Goal: Contribute content: Contribute content

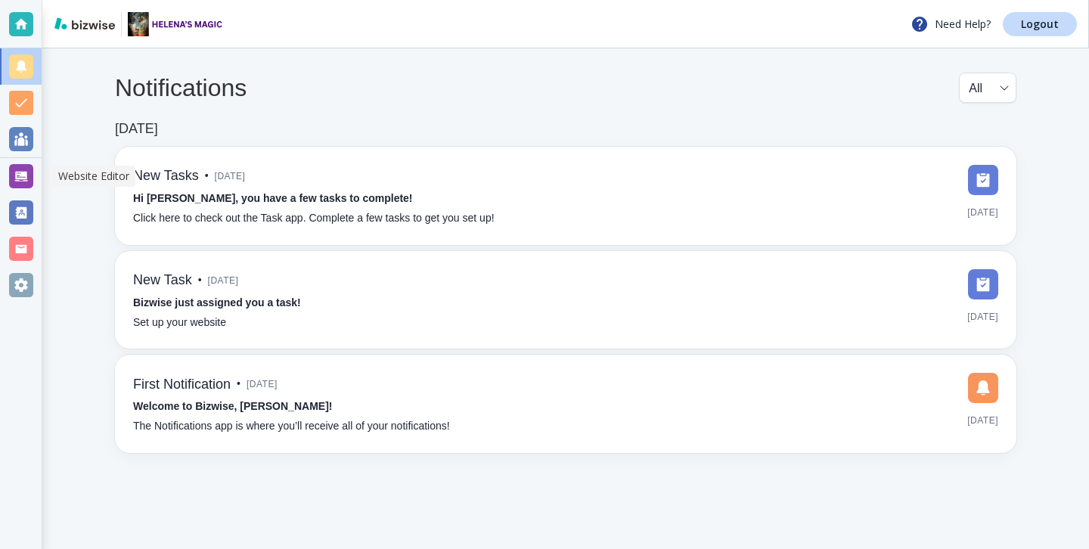
click at [32, 184] on div at bounding box center [21, 176] width 24 height 24
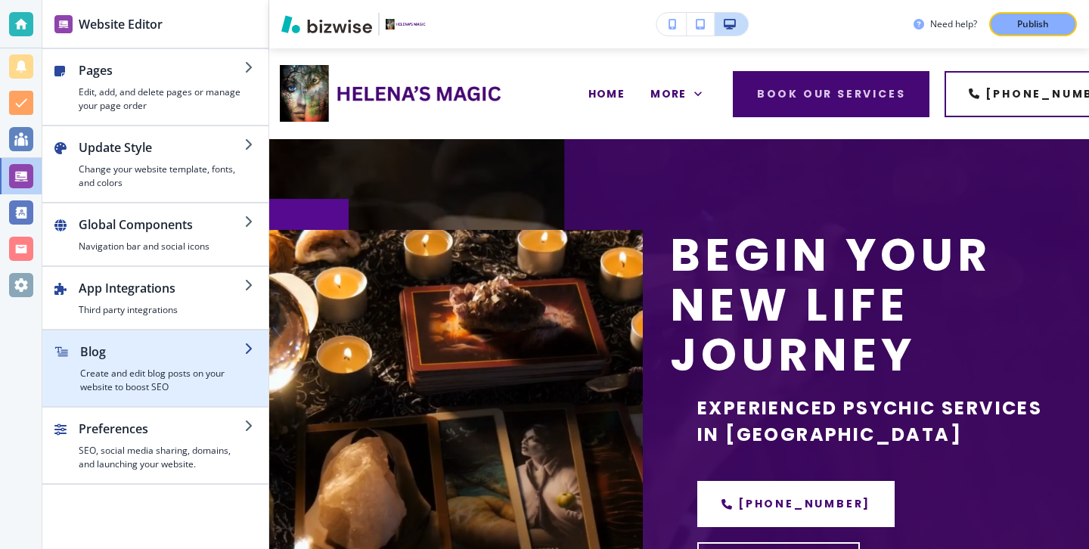
click at [104, 371] on h4 "Create and edit blog posts on your website to boost SEO" at bounding box center [162, 380] width 164 height 27
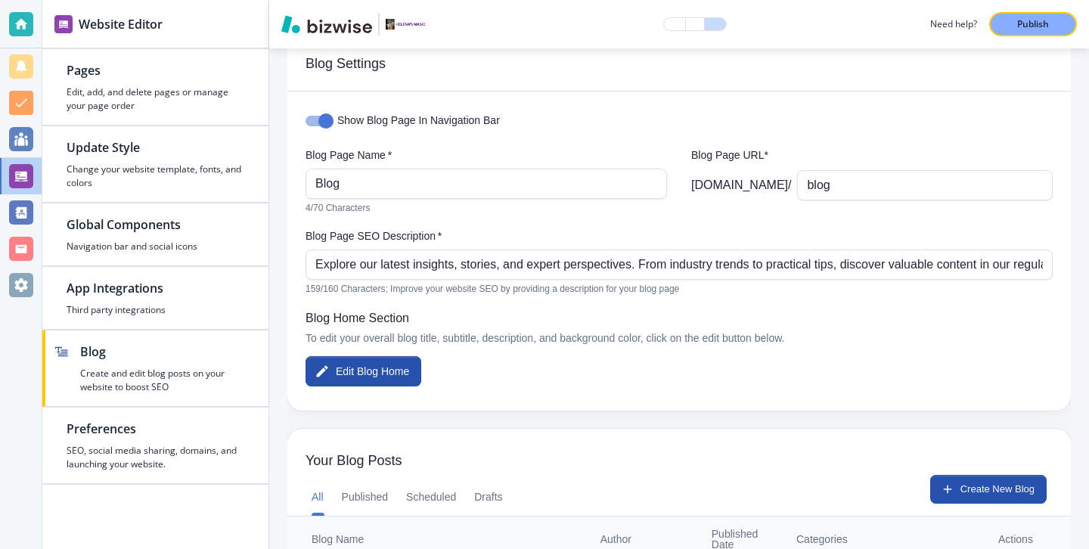
scroll to position [33, 0]
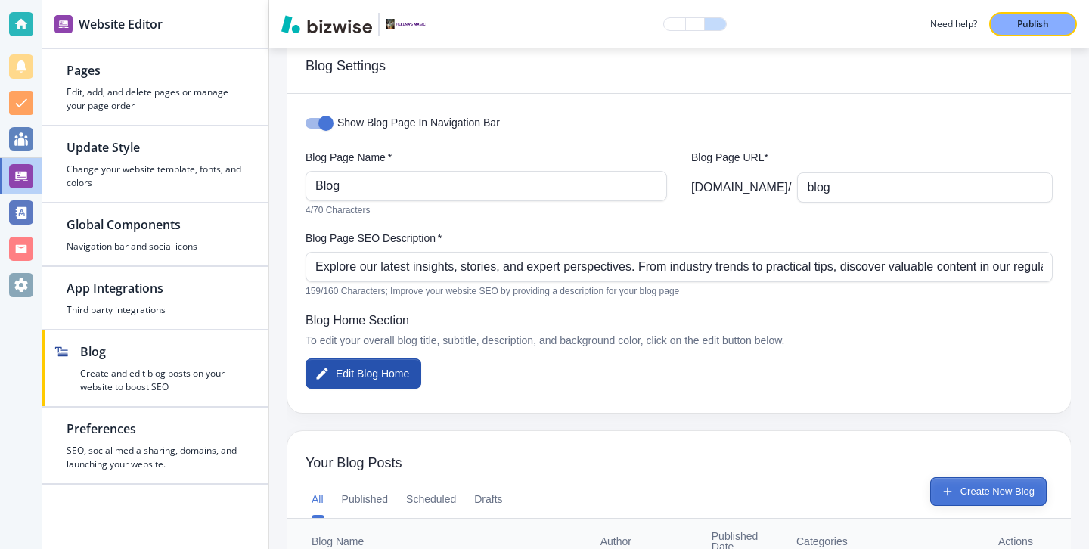
click at [947, 484] on button "Create New Blog" at bounding box center [988, 491] width 116 height 29
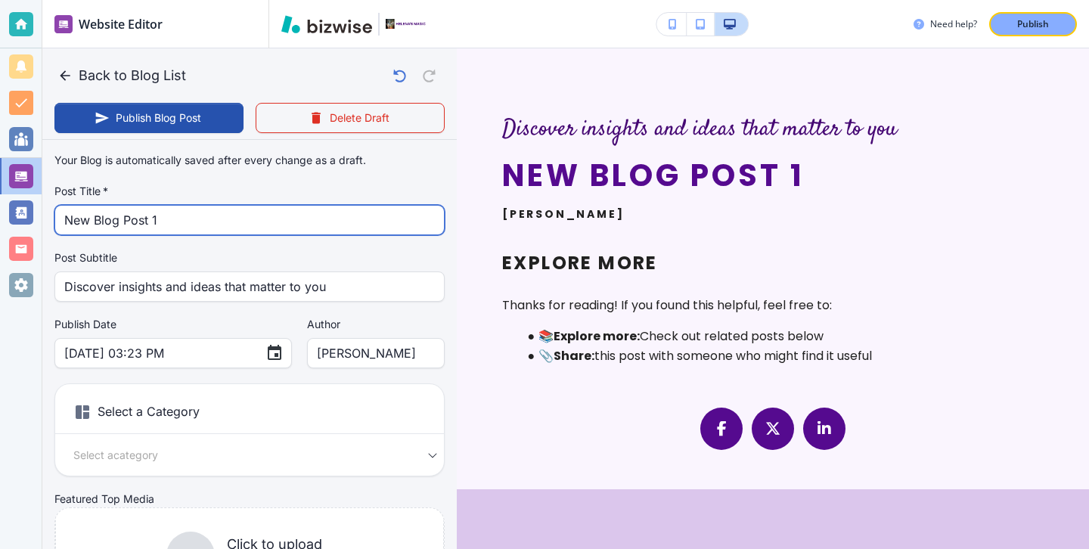
click at [243, 221] on input "New Blog Post 1" at bounding box center [249, 220] width 370 height 29
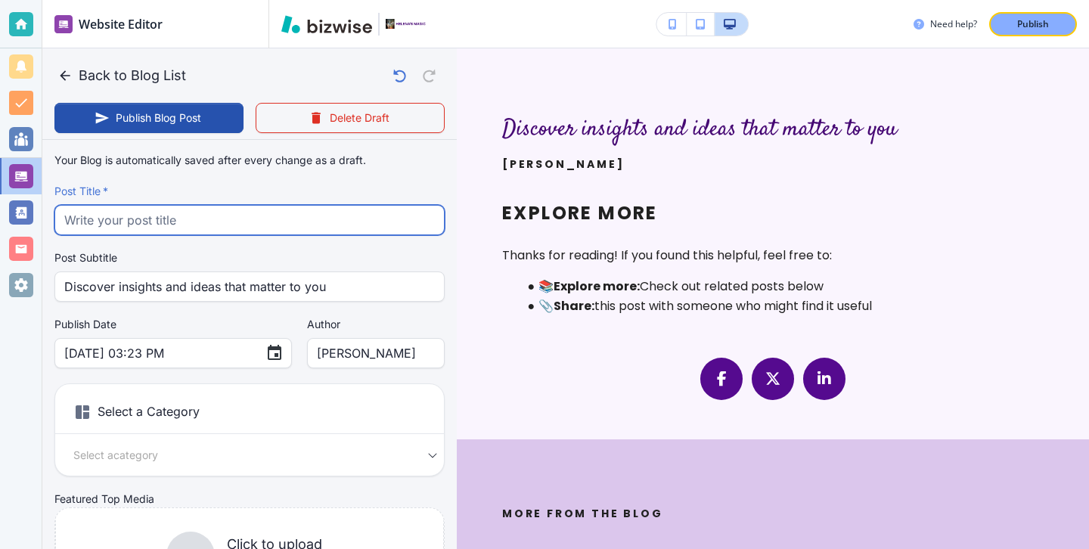
paste input "Generational Wisdom: How Helena’s Family Legacy Fuels Accurate Readings"
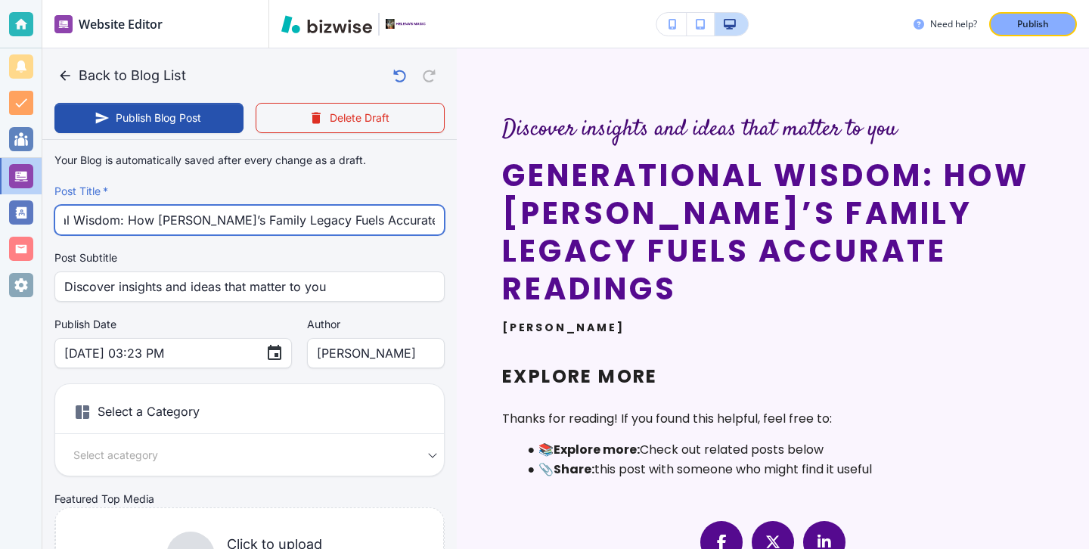
type input "Generational Wisdom: How Helena’s Family Legacy Fuels Accurate Readings"
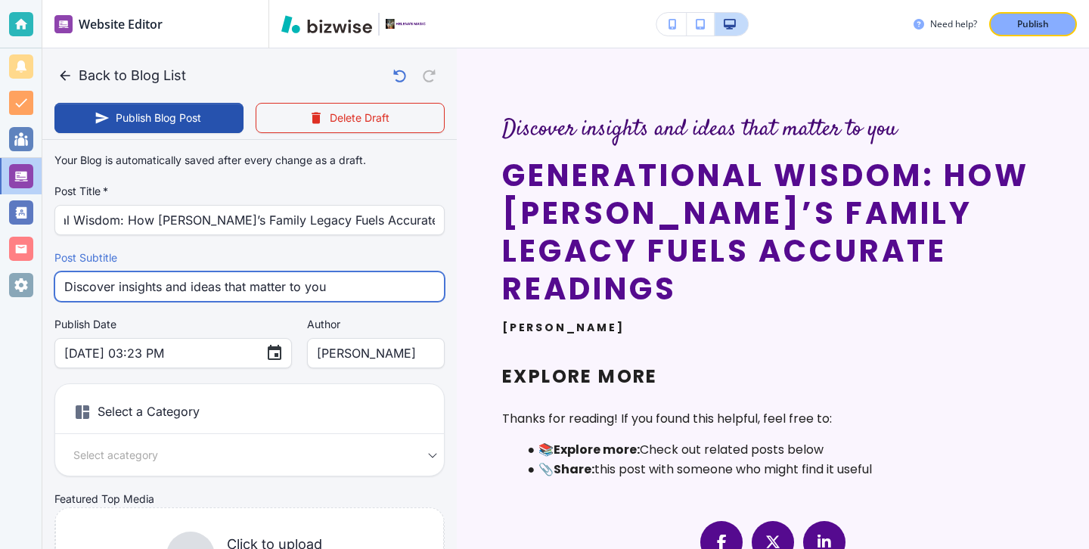
click at [359, 278] on input "Discover insights and ideas that matter to you" at bounding box center [249, 286] width 370 height 29
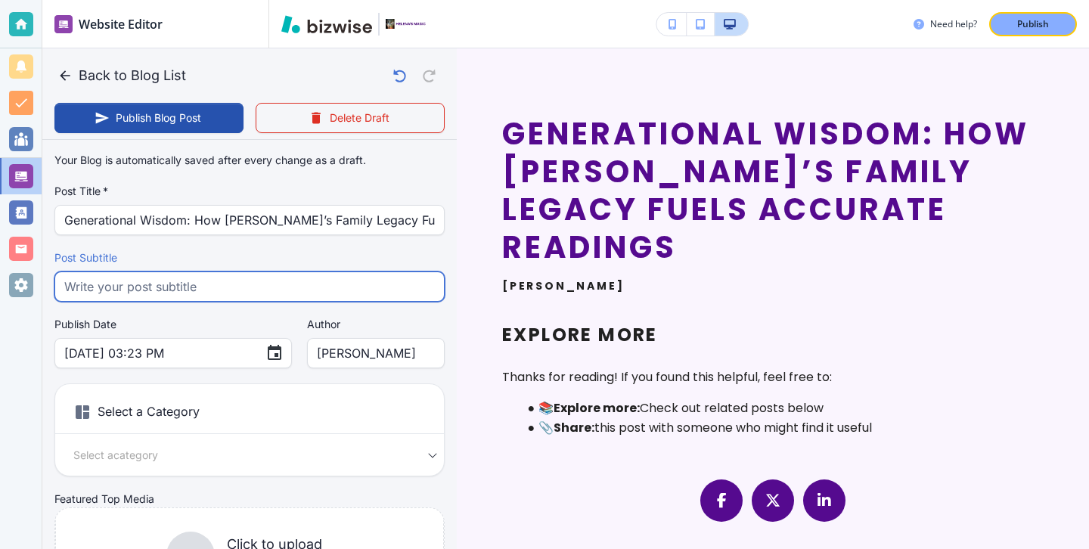
paste input "Discover how Helena’s Magic blends generational wisdom, family traditions, and …"
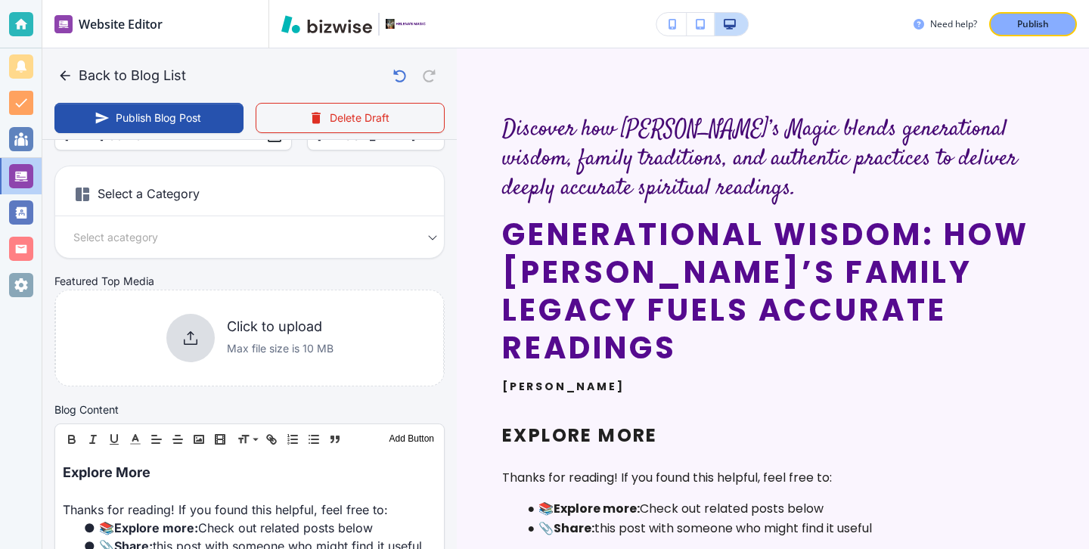
scroll to position [264, 0]
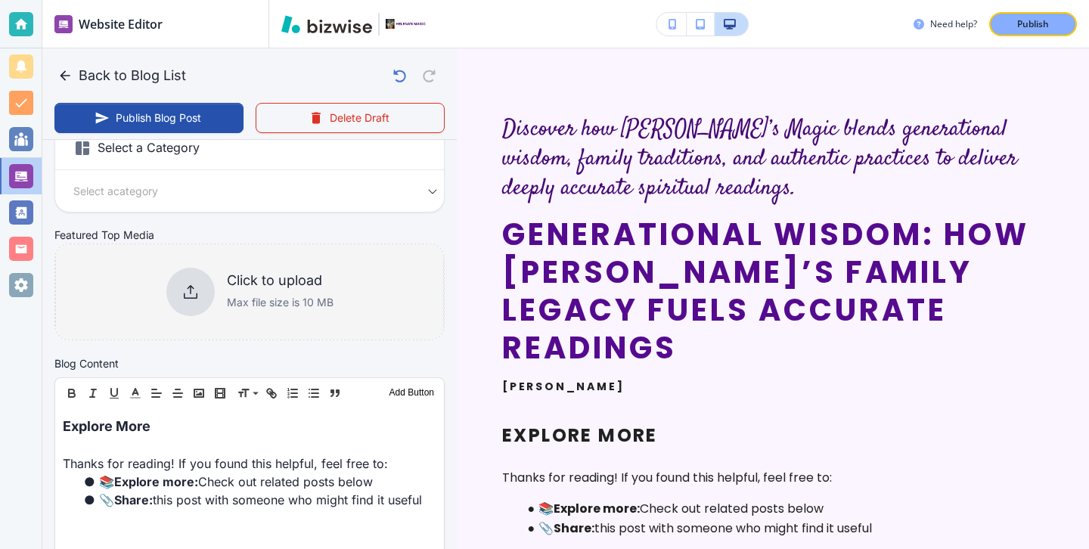
type input "Discover how Helena’s Magic blends generational wisdom, family traditions, and …"
click at [220, 294] on div "Click to upload Max file size is 10 MB" at bounding box center [249, 292] width 167 height 48
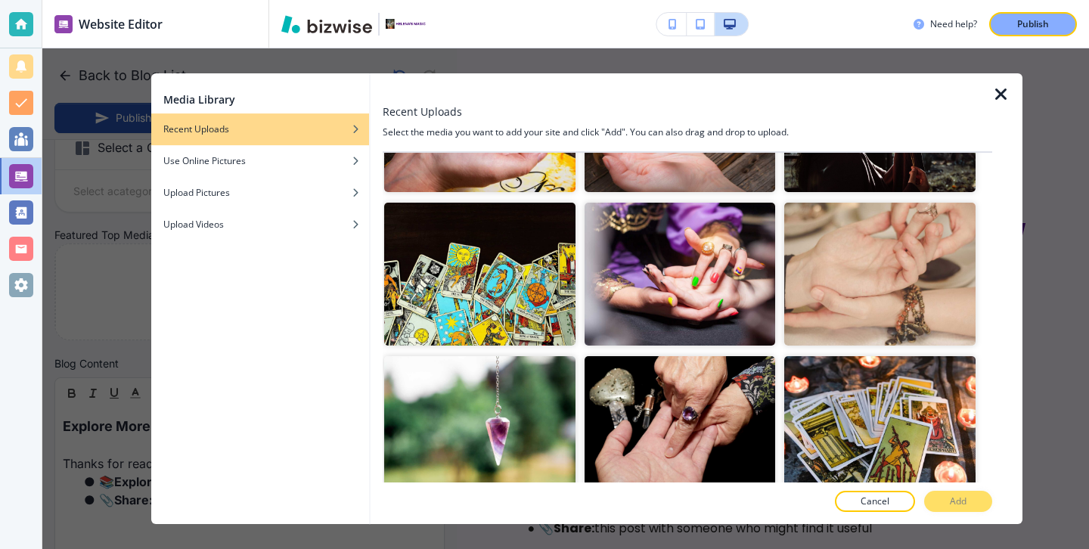
scroll to position [2443, 0]
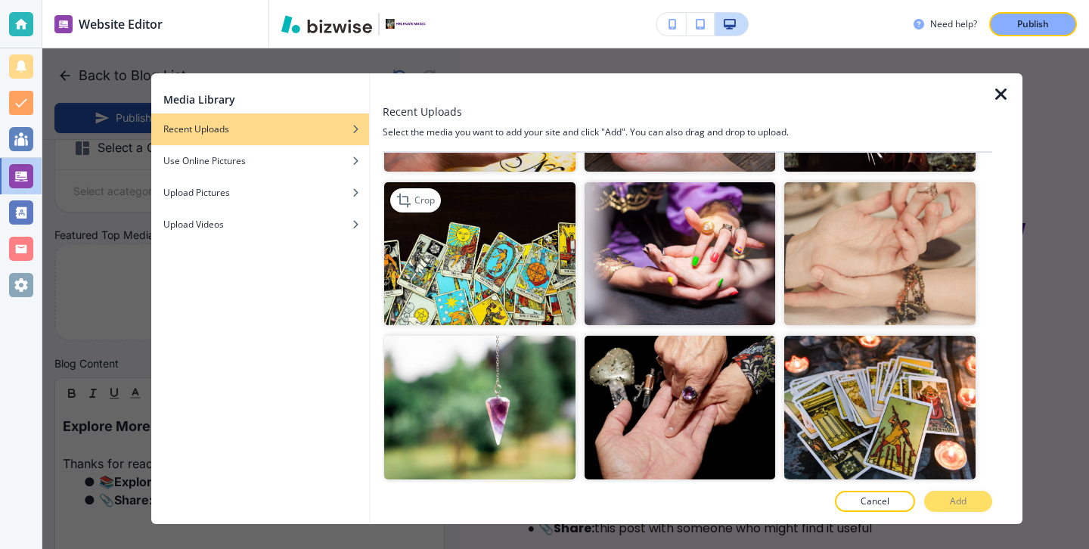
click at [541, 315] on img "button" at bounding box center [479, 253] width 191 height 143
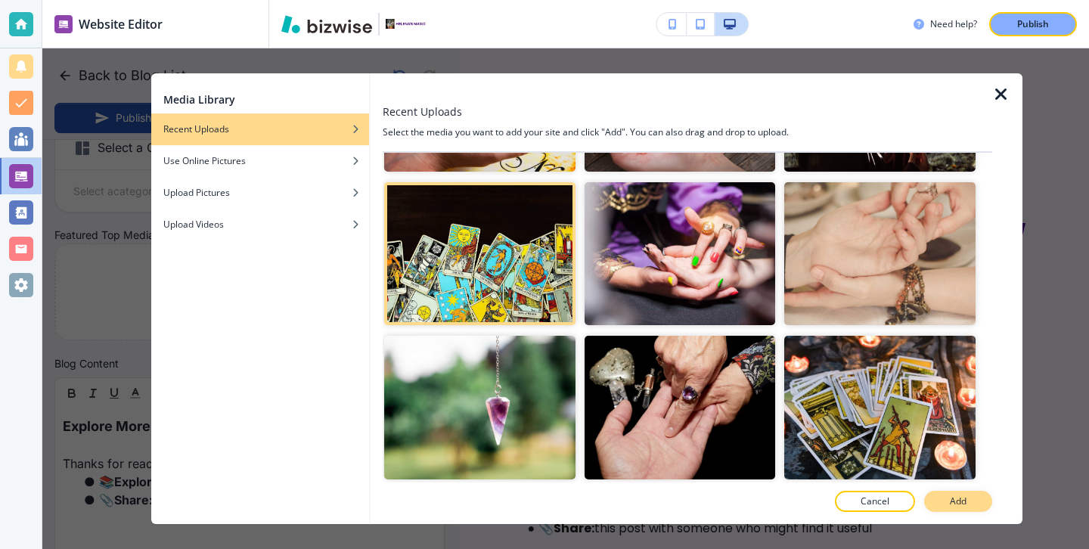
click at [957, 505] on p "Add" at bounding box center [958, 501] width 17 height 14
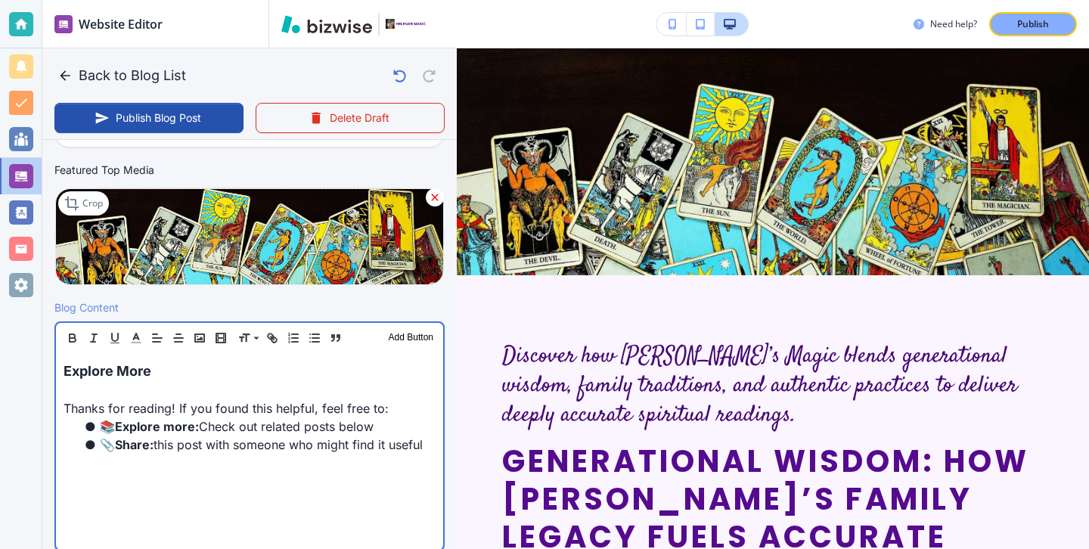
scroll to position [330, 0]
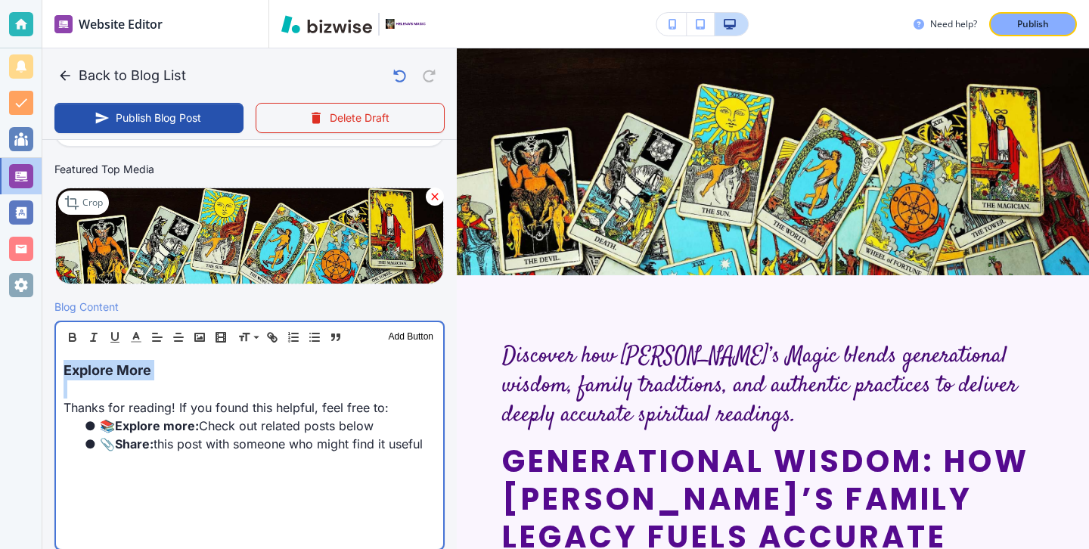
drag, startPoint x: 136, startPoint y: 398, endPoint x: 11, endPoint y: 371, distance: 127.7
click at [10, 371] on div "Website Editor Pages Edit, add, and delete pages or manage your page order Upda…" at bounding box center [544, 274] width 1089 height 549
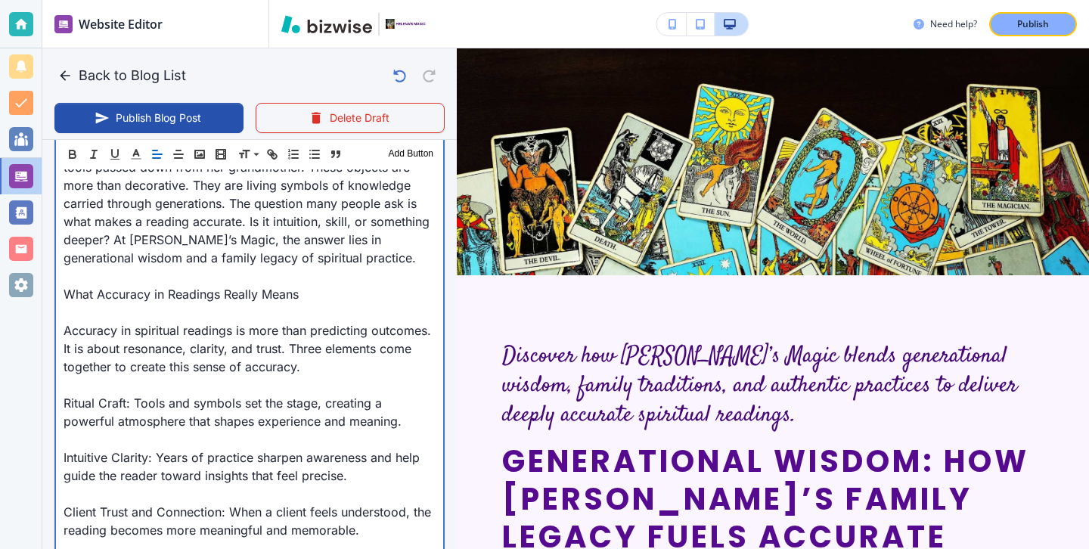
scroll to position [555, 0]
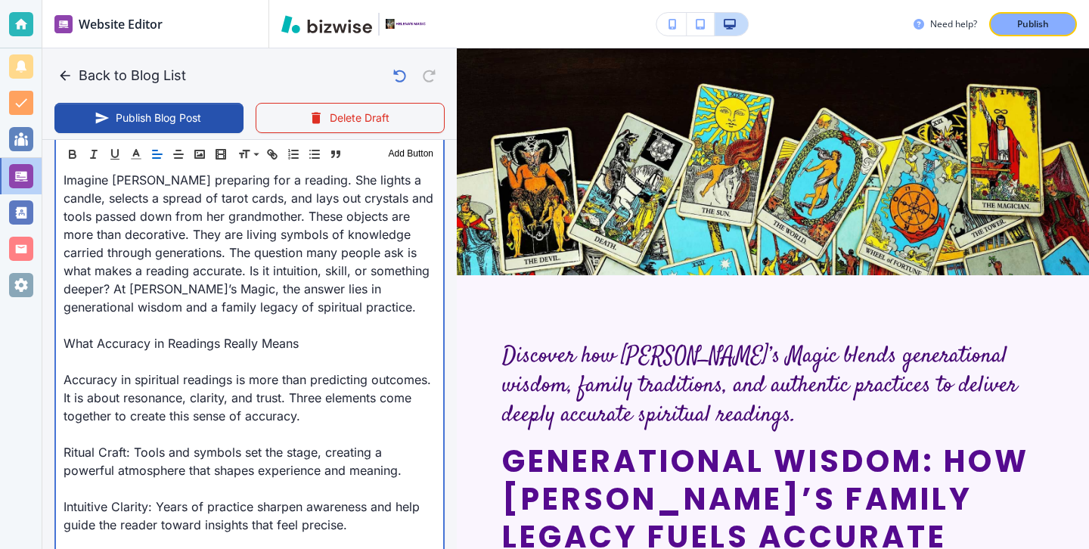
click at [231, 357] on p at bounding box center [250, 361] width 372 height 18
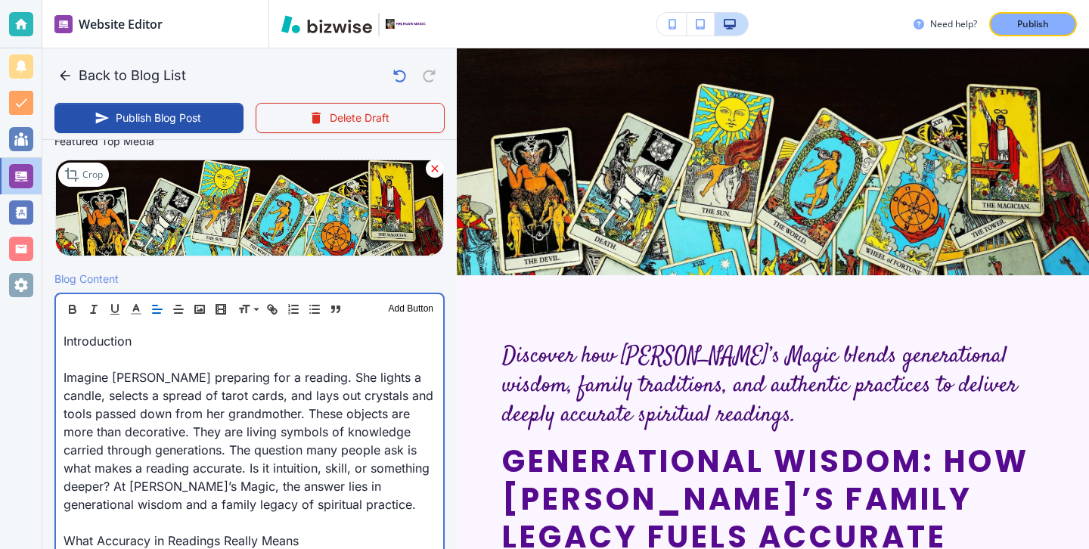
scroll to position [318, 0]
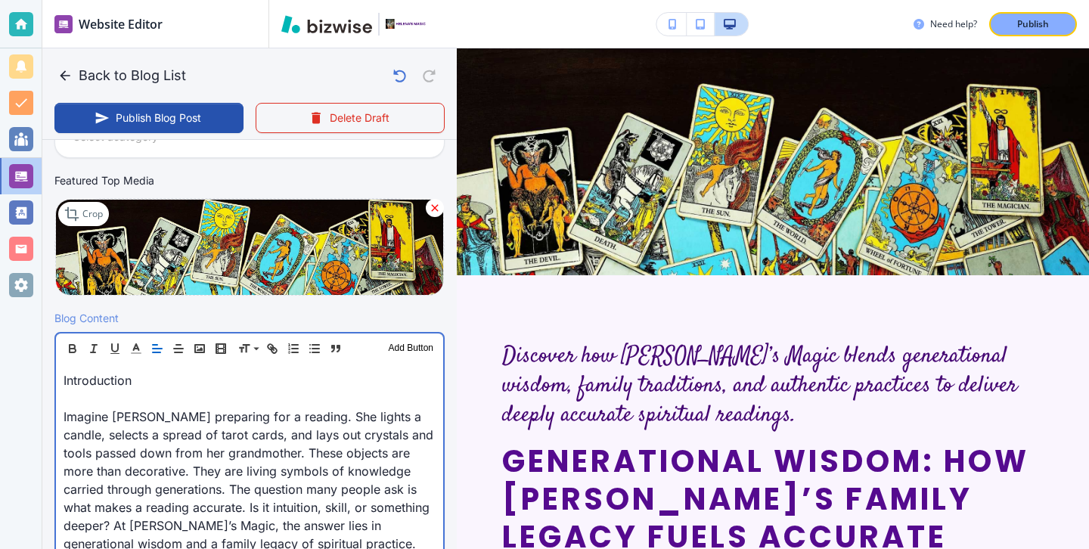
click at [134, 392] on p at bounding box center [250, 398] width 372 height 18
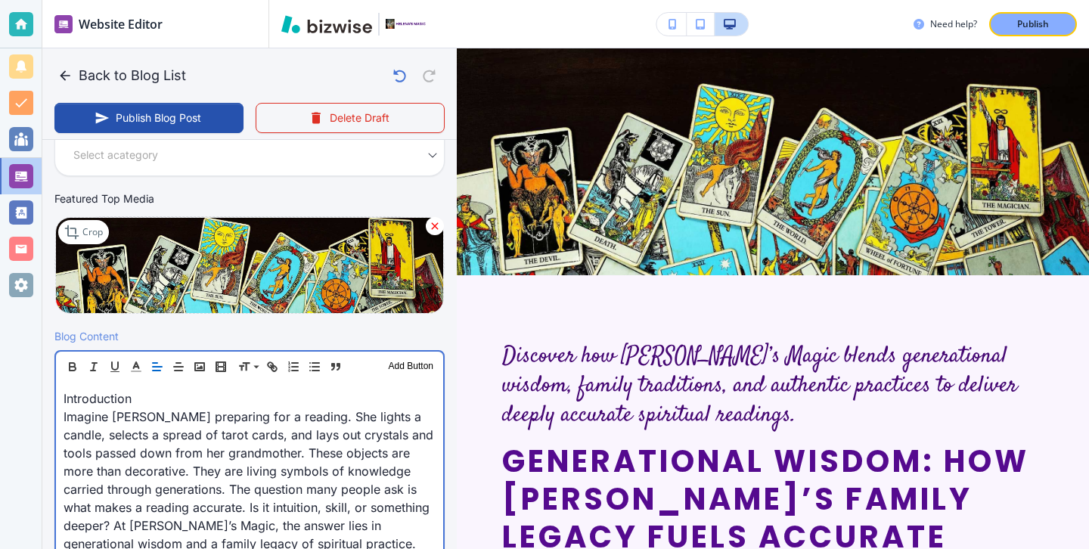
click at [135, 396] on p "Introduction" at bounding box center [250, 398] width 372 height 18
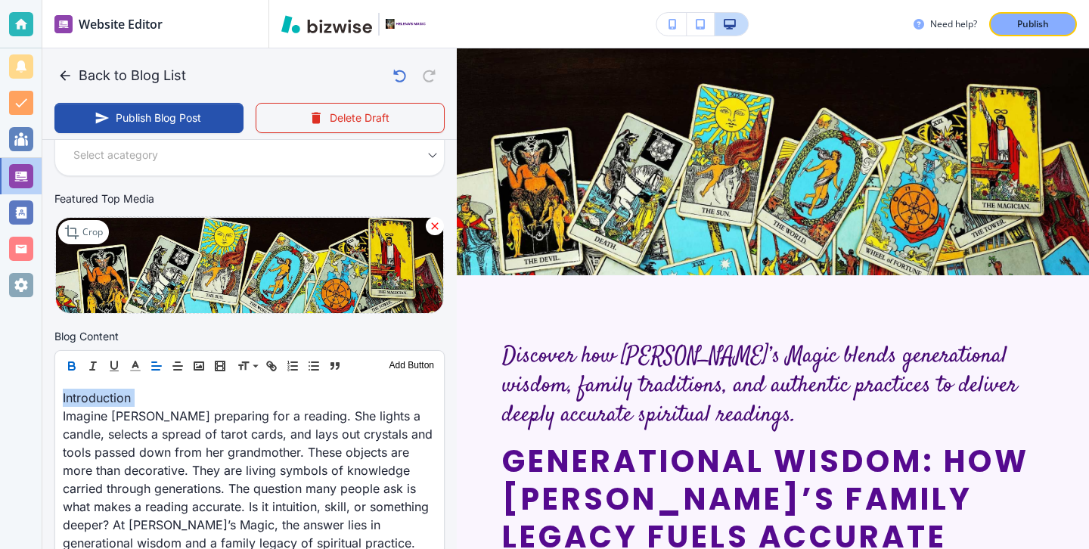
click at [73, 359] on button "button" at bounding box center [71, 366] width 21 height 18
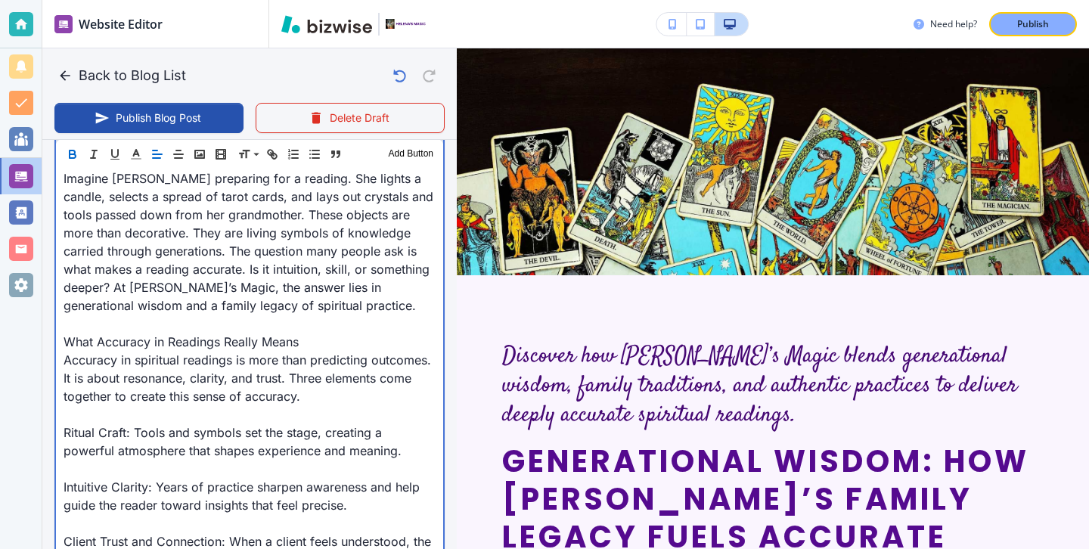
scroll to position [639, 0]
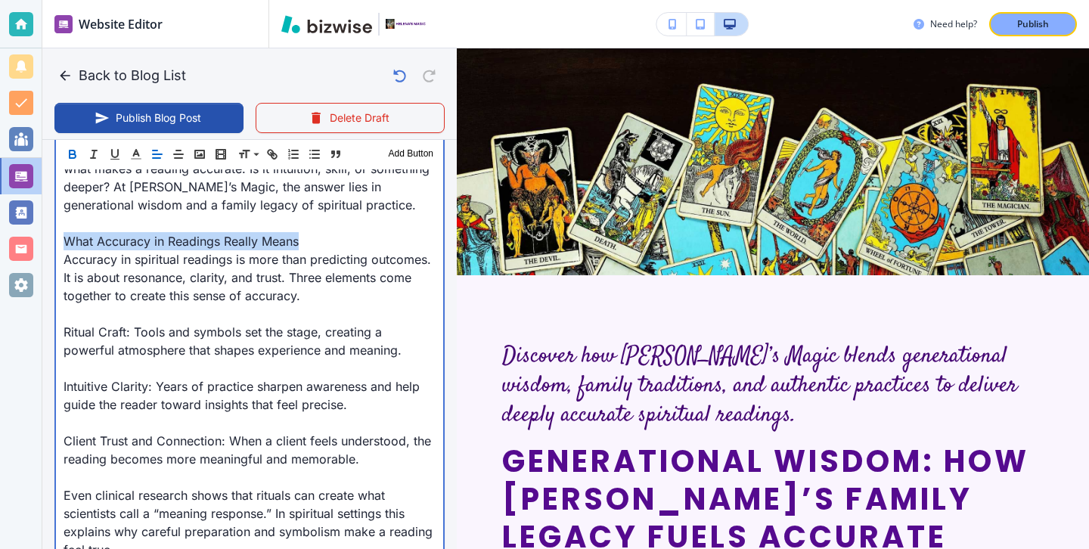
drag, startPoint x: 307, startPoint y: 243, endPoint x: 61, endPoint y: 240, distance: 245.7
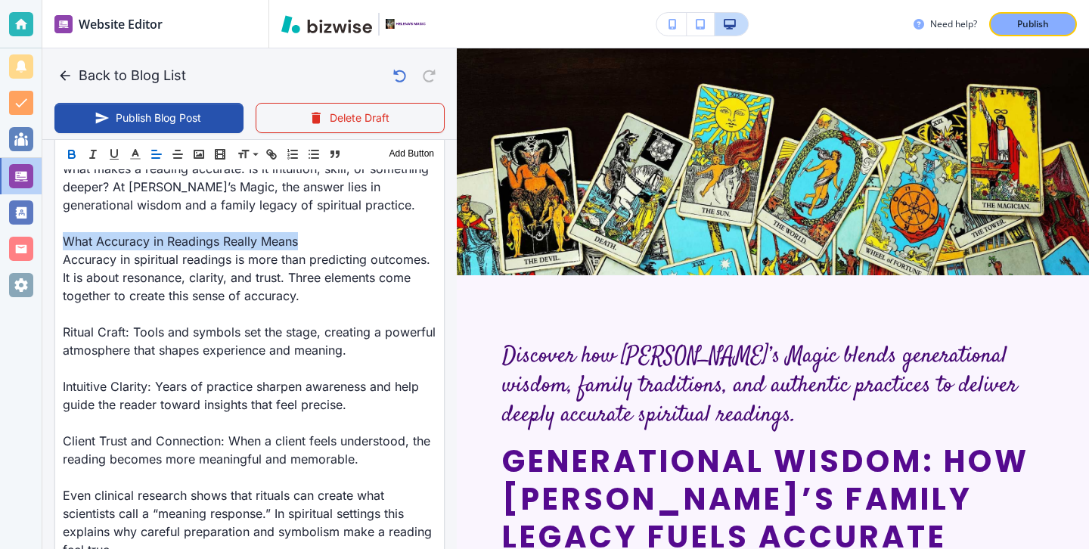
click at [65, 163] on button "button" at bounding box center [71, 154] width 21 height 18
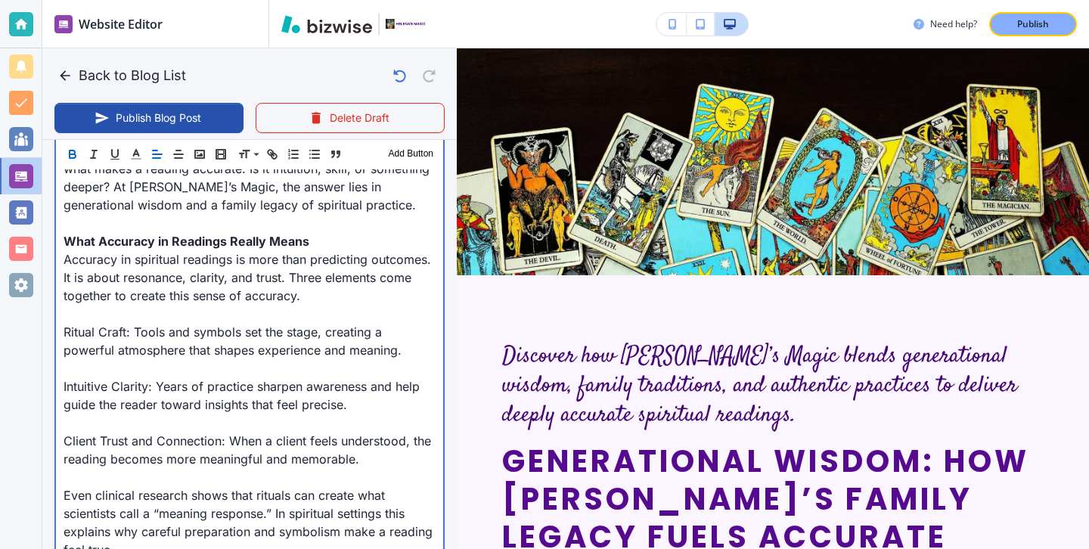
click at [116, 318] on p at bounding box center [250, 314] width 372 height 18
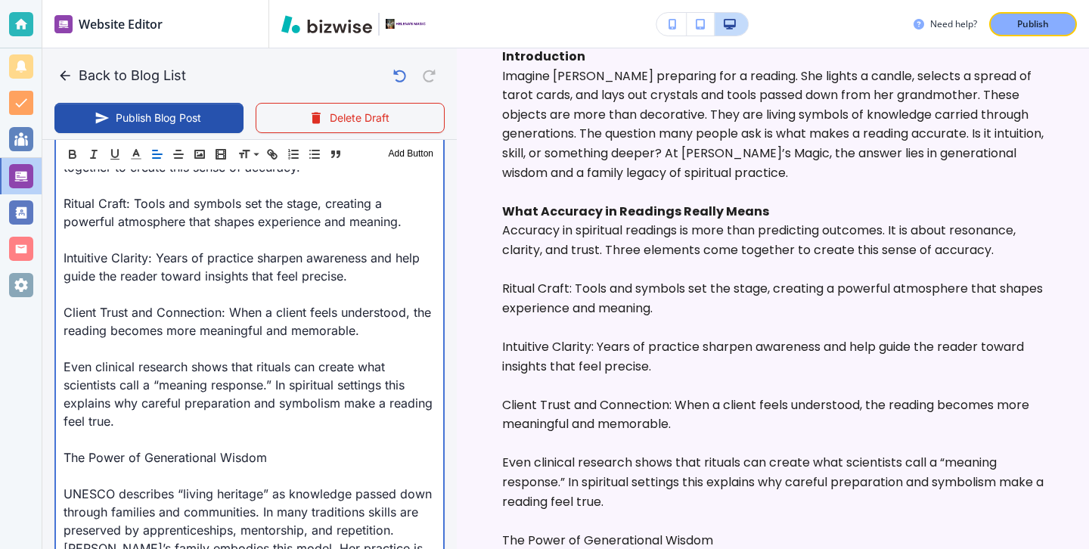
scroll to position [790, 0]
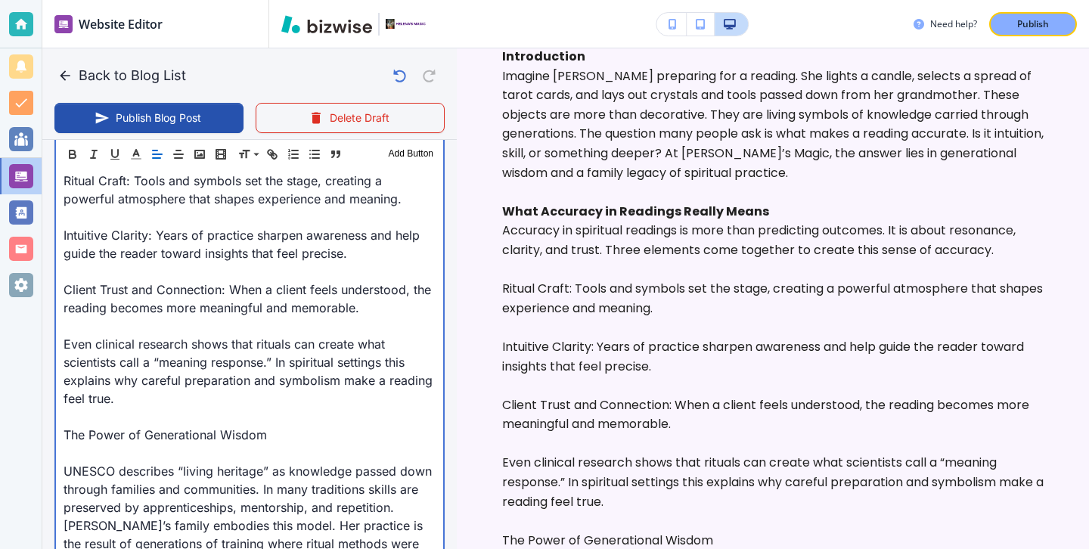
click at [274, 447] on p at bounding box center [250, 453] width 372 height 18
click at [274, 438] on p "The Power of Generational Wisdom" at bounding box center [250, 435] width 372 height 18
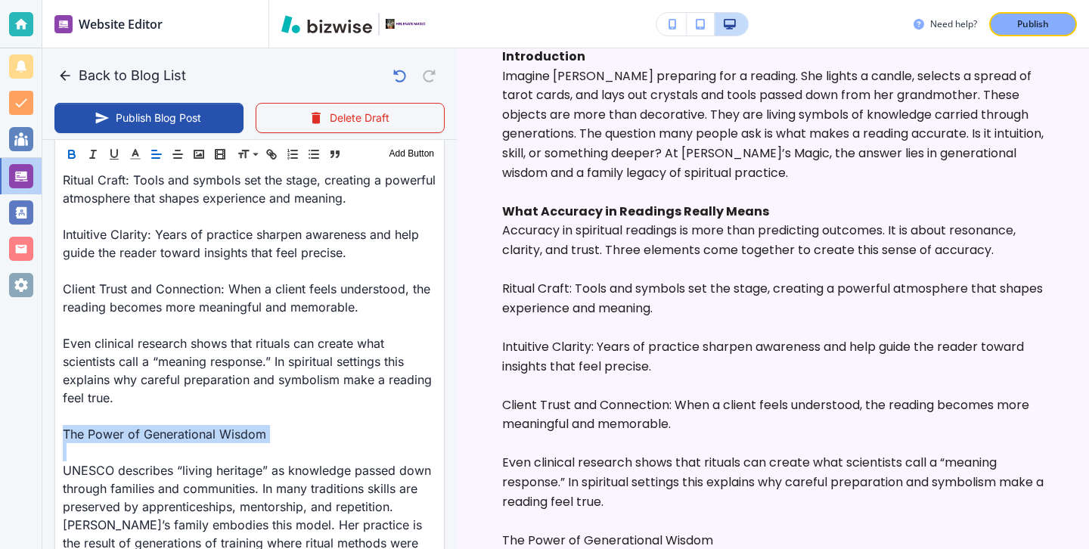
click at [78, 152] on icon "button" at bounding box center [72, 154] width 14 height 14
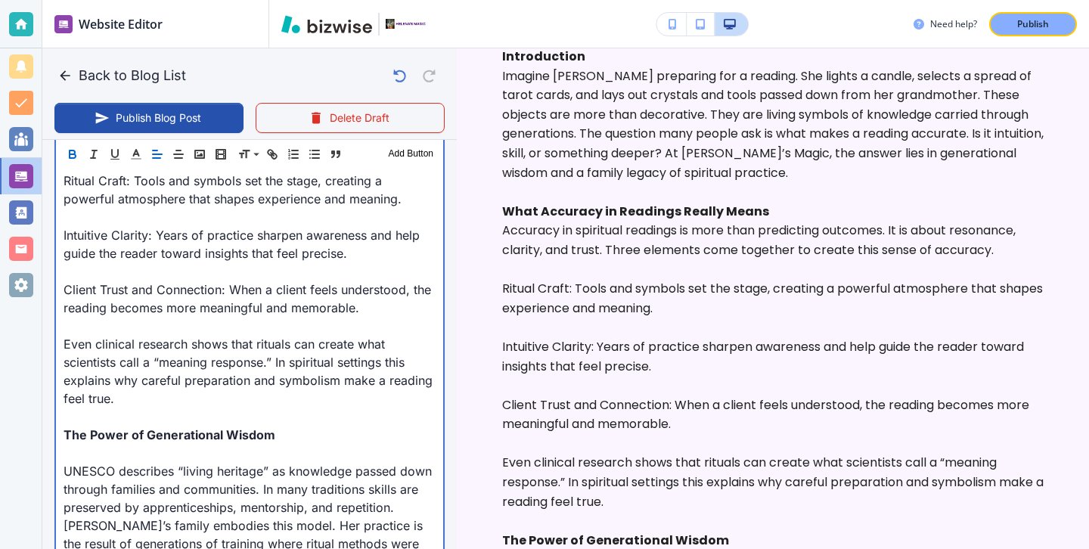
click at [121, 437] on strong "The Power of Generational Wisdom" at bounding box center [170, 434] width 212 height 15
click at [122, 447] on p at bounding box center [250, 453] width 372 height 18
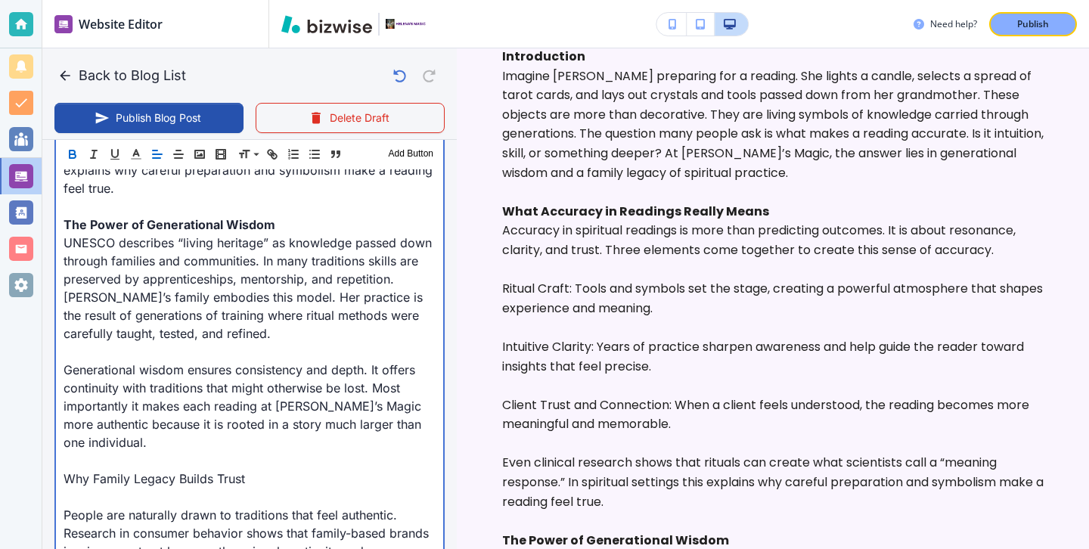
scroll to position [1001, 0]
click at [256, 473] on p "Why Family Legacy Builds Trust" at bounding box center [250, 478] width 372 height 18
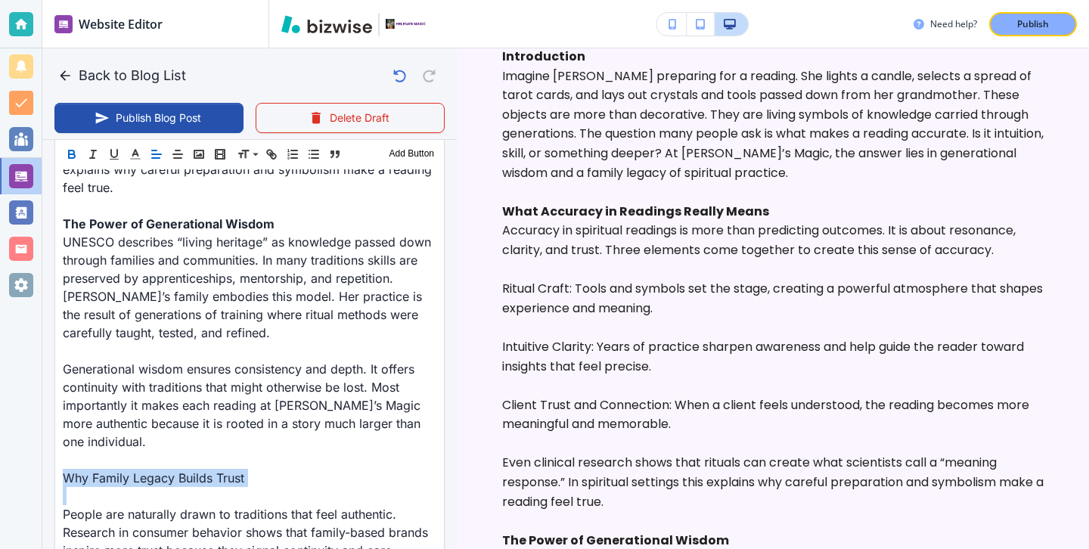
click at [77, 161] on button "button" at bounding box center [71, 154] width 21 height 18
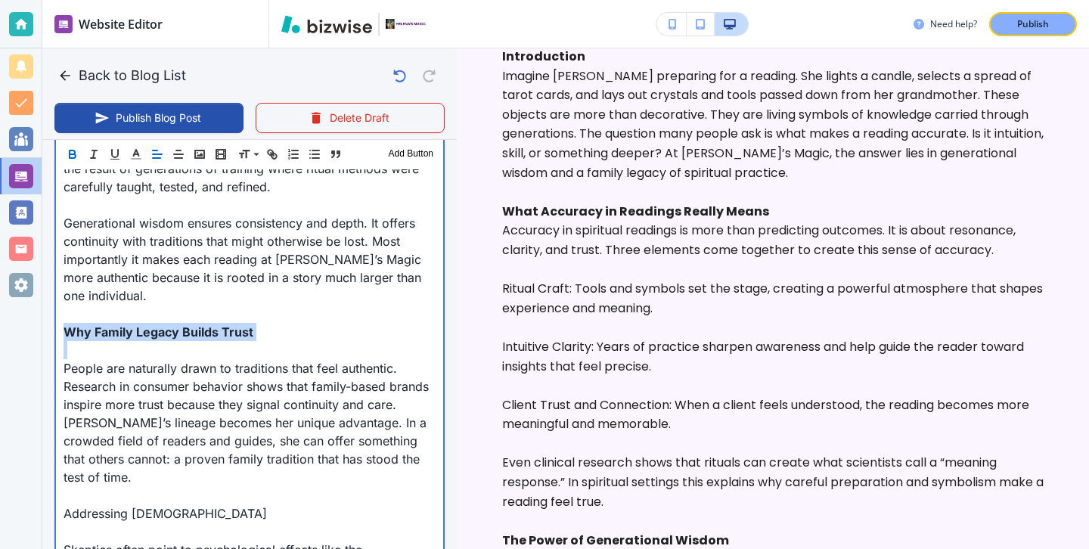
scroll to position [1185, 0]
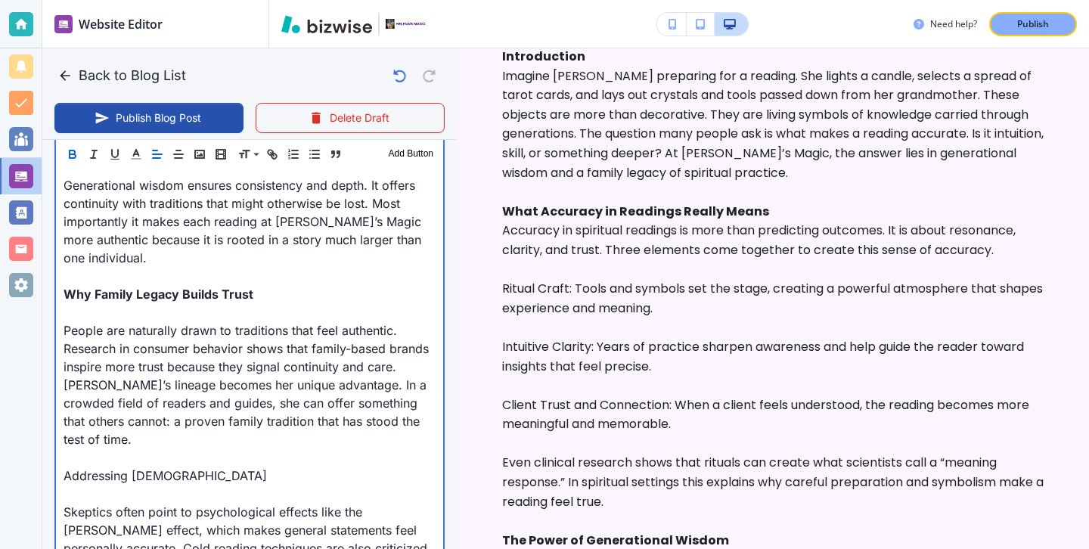
click at [157, 329] on p "People are naturally drawn to traditions that feel authentic. Research in consu…" at bounding box center [250, 384] width 372 height 127
click at [157, 322] on p "People are naturally drawn to traditions that feel authentic. Research in consu…" at bounding box center [250, 384] width 372 height 127
click at [152, 290] on strong "Why Family Legacy Builds Trust" at bounding box center [159, 294] width 190 height 15
click at [152, 306] on p at bounding box center [250, 312] width 372 height 18
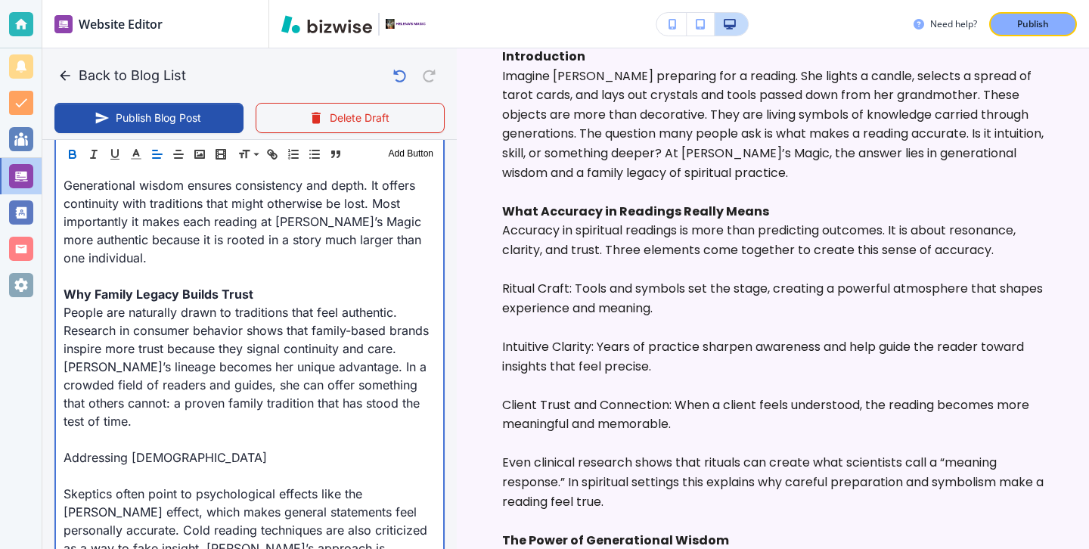
click at [149, 448] on p "Addressing Skepticism" at bounding box center [250, 457] width 372 height 18
click at [149, 466] on p at bounding box center [250, 475] width 372 height 18
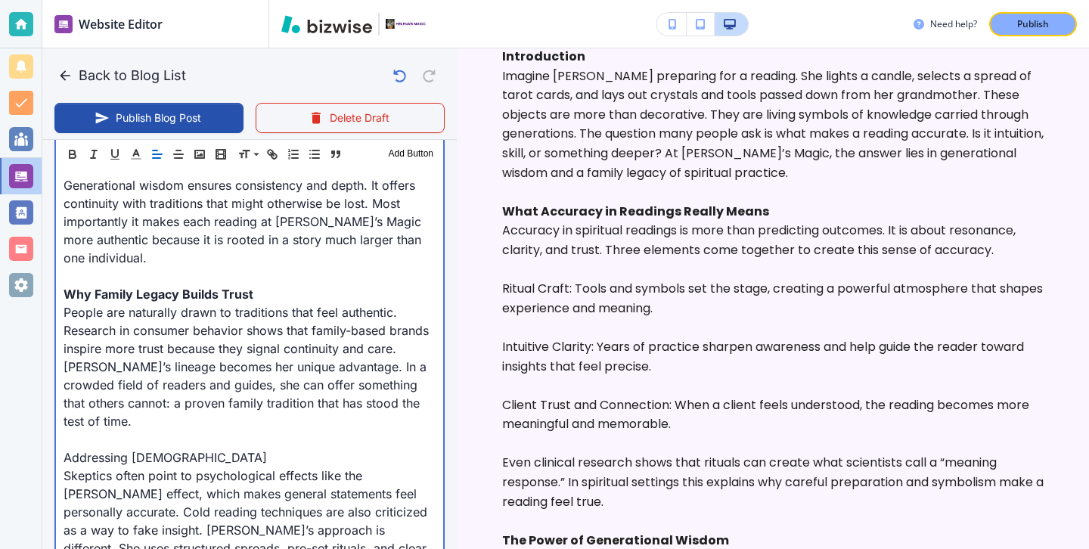
click at [199, 448] on p "Addressing Skepticism" at bounding box center [250, 457] width 372 height 18
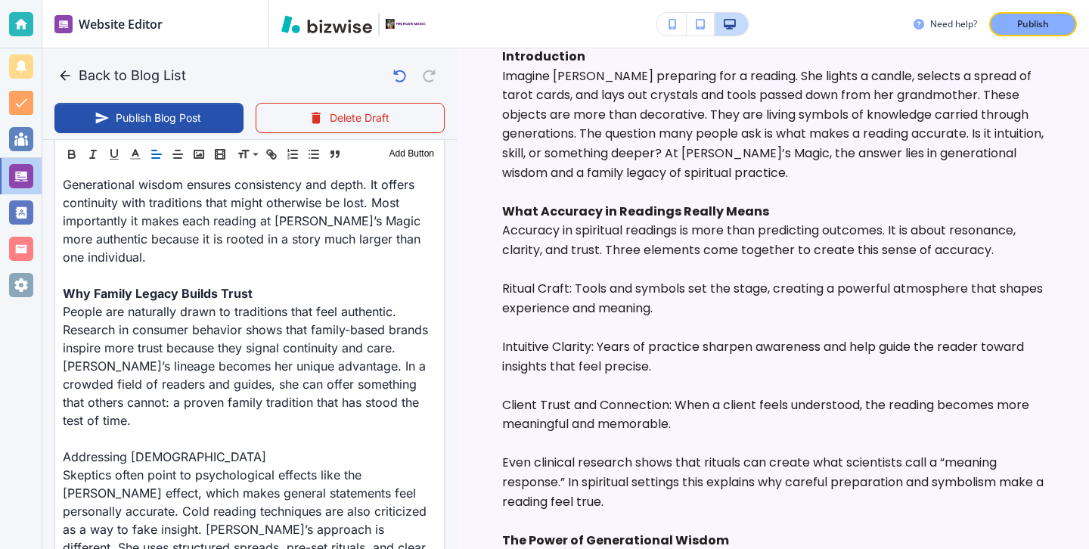
click at [77, 166] on div "Header 1 Header 2 Header 3 Body Text Add Button" at bounding box center [249, 154] width 389 height 30
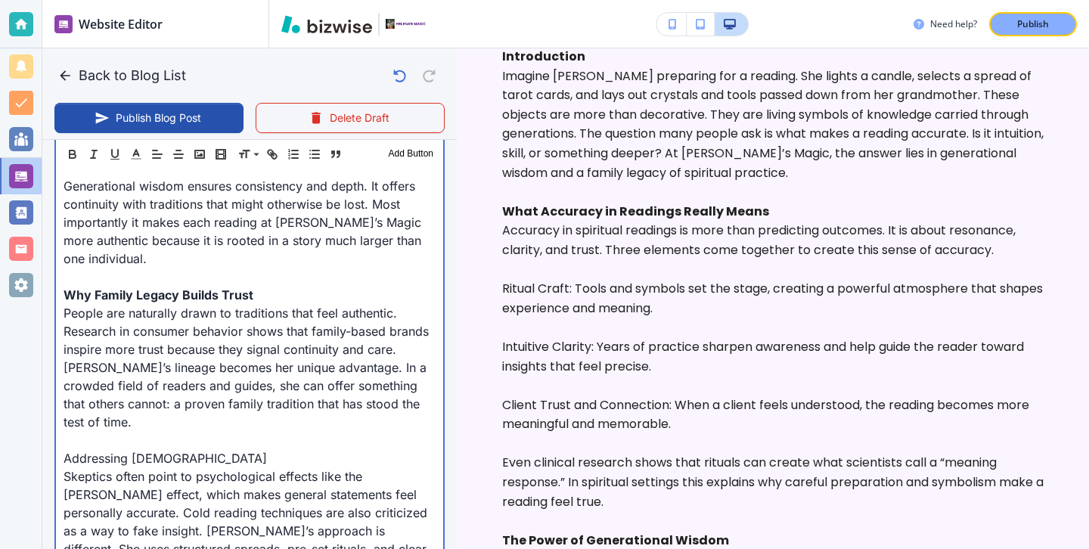
click at [193, 449] on p "Addressing Skepticism" at bounding box center [250, 458] width 372 height 18
click at [193, 448] on p "Addressing Skepticism" at bounding box center [250, 457] width 372 height 18
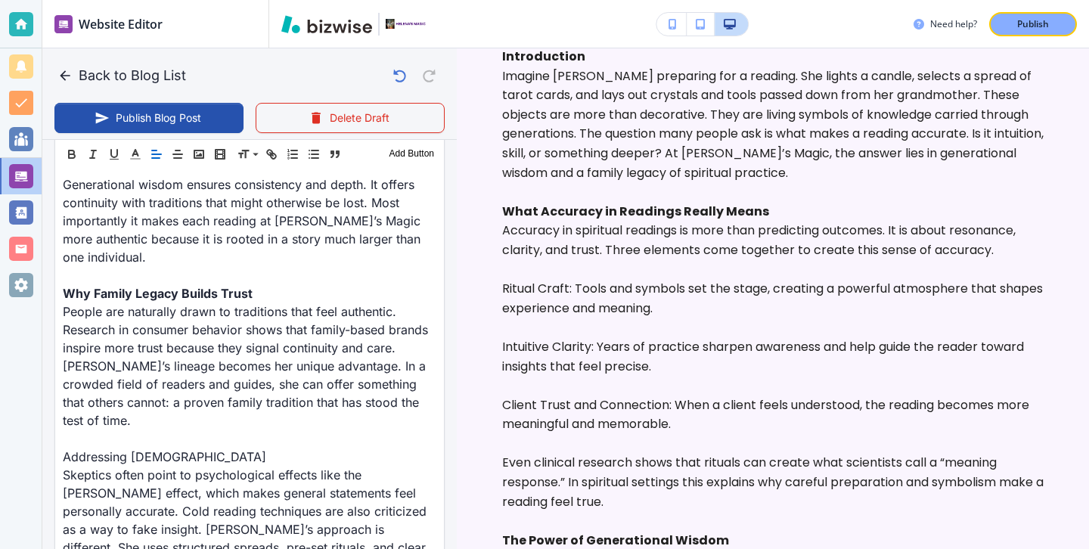
click at [70, 163] on div "Header 1 Header 2 Header 3 Body Text Add Button" at bounding box center [249, 154] width 389 height 30
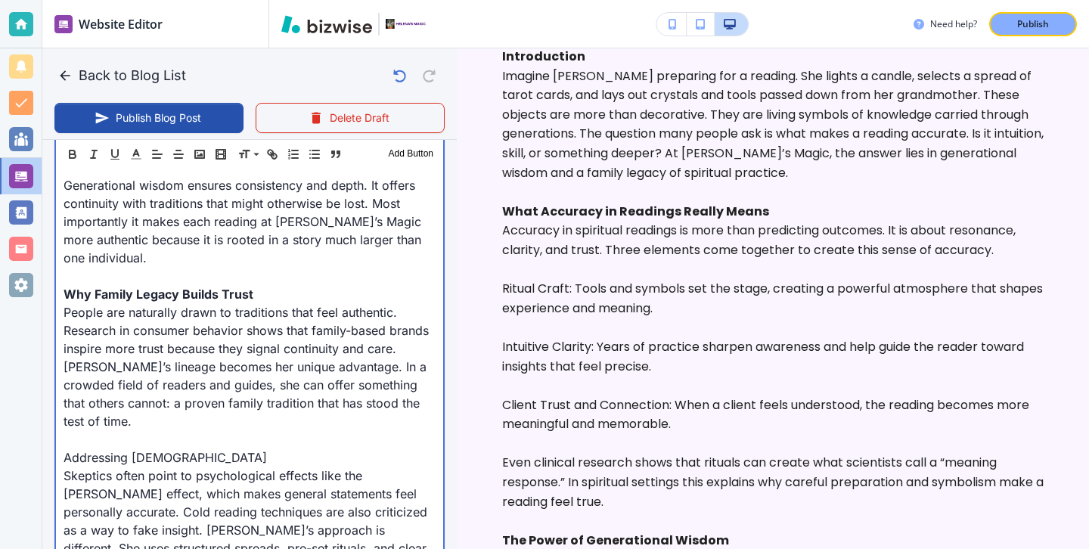
click at [194, 448] on p "Addressing Skepticism" at bounding box center [250, 457] width 372 height 18
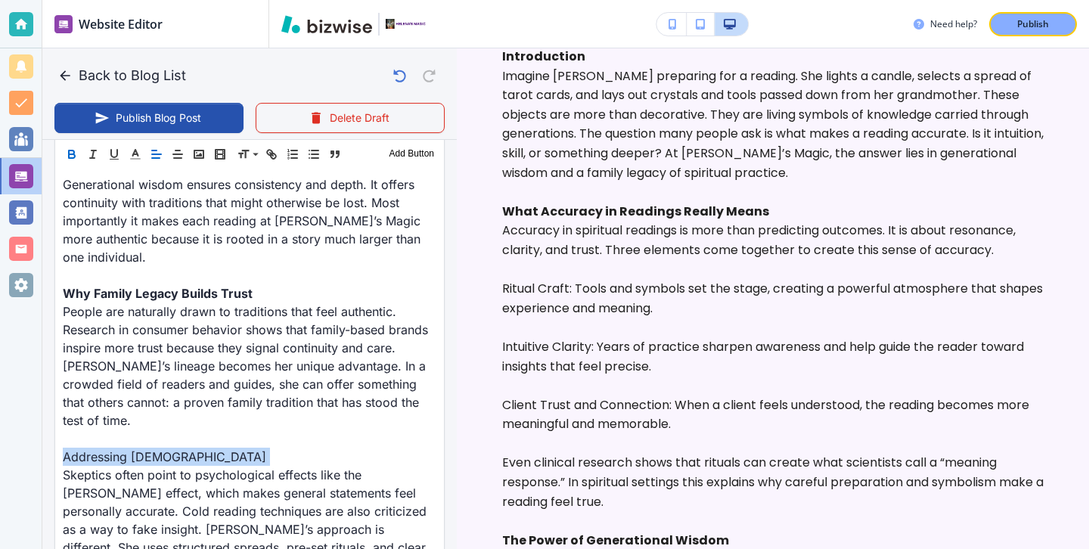
click at [73, 150] on icon "button" at bounding box center [71, 152] width 5 height 4
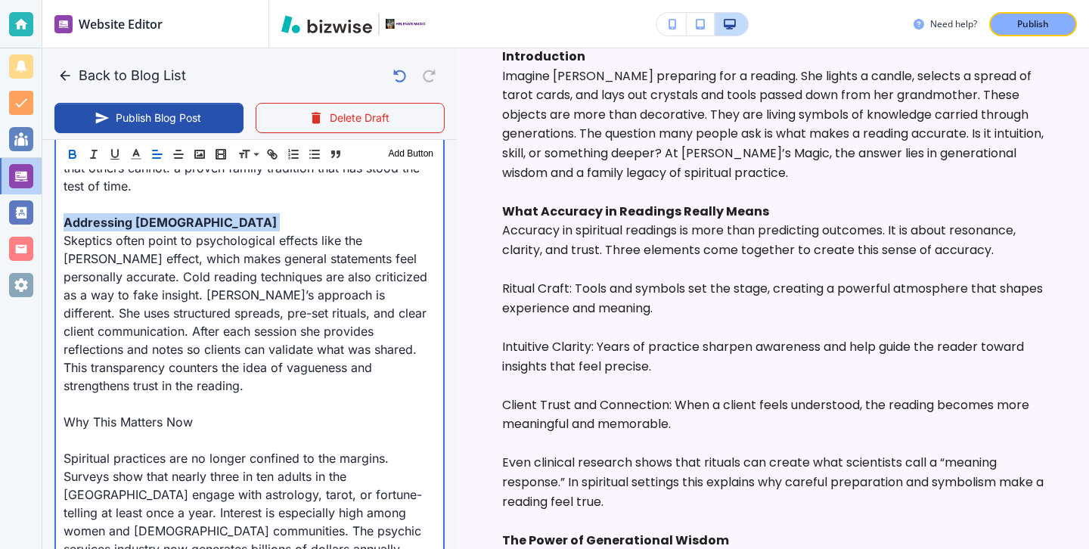
scroll to position [1495, 0]
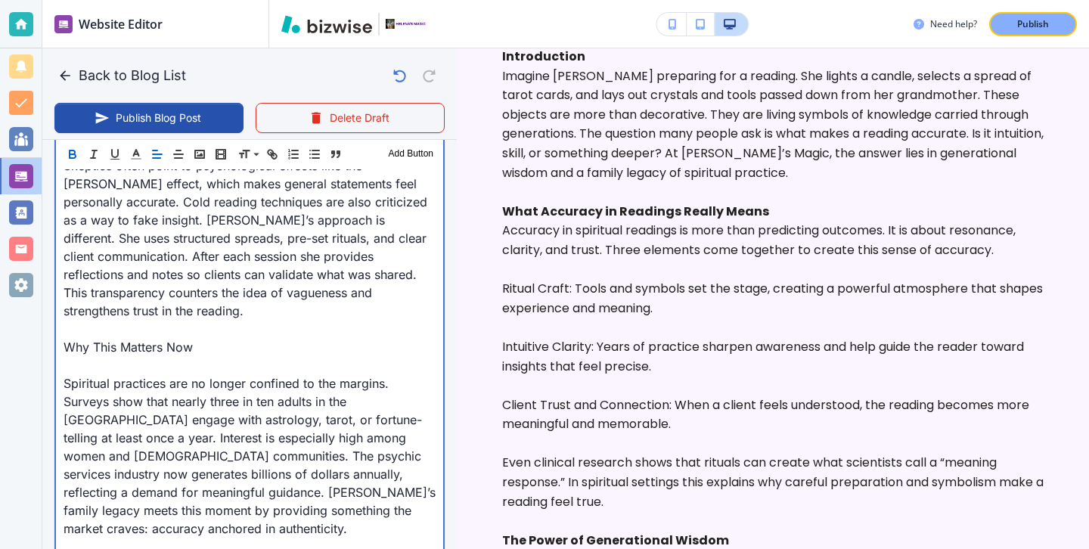
click at [153, 356] on p at bounding box center [250, 365] width 372 height 18
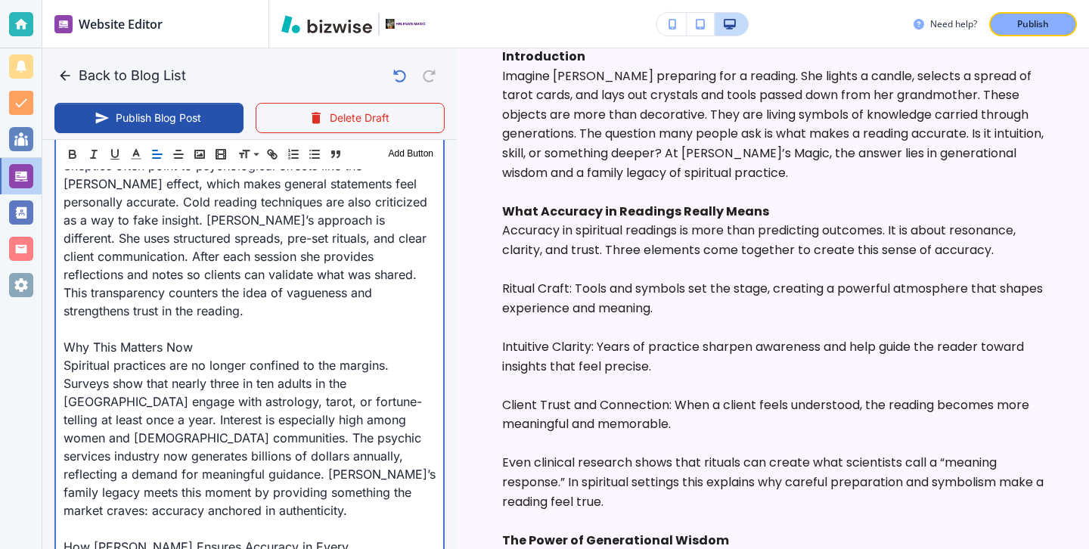
click at [188, 338] on p "Why This Matters Now" at bounding box center [250, 347] width 372 height 18
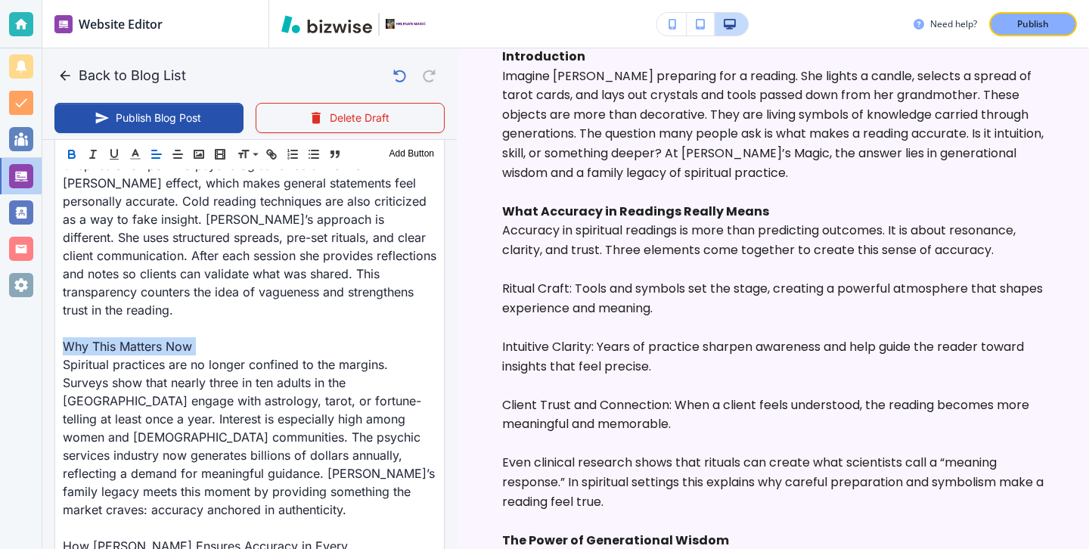
click at [80, 152] on button "button" at bounding box center [71, 154] width 21 height 18
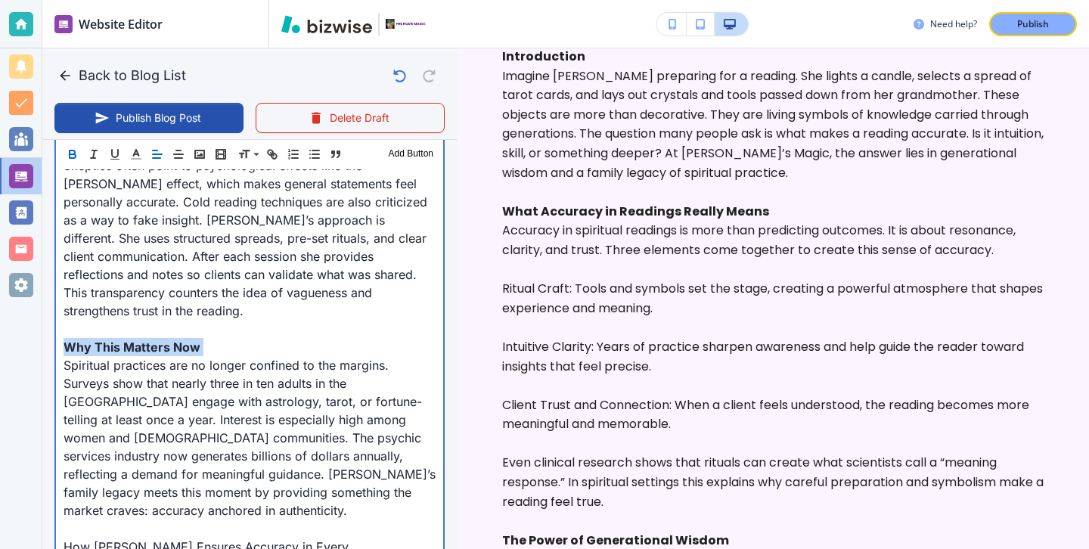
scroll to position [1564, 0]
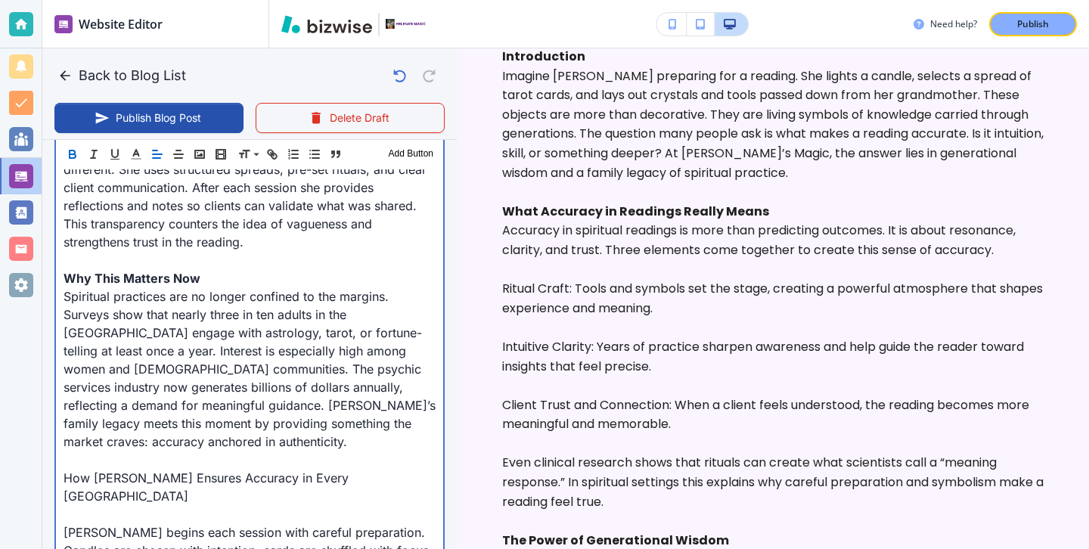
click at [163, 505] on p at bounding box center [250, 514] width 372 height 18
type input "Sep 22, 2025 03:25 PM"
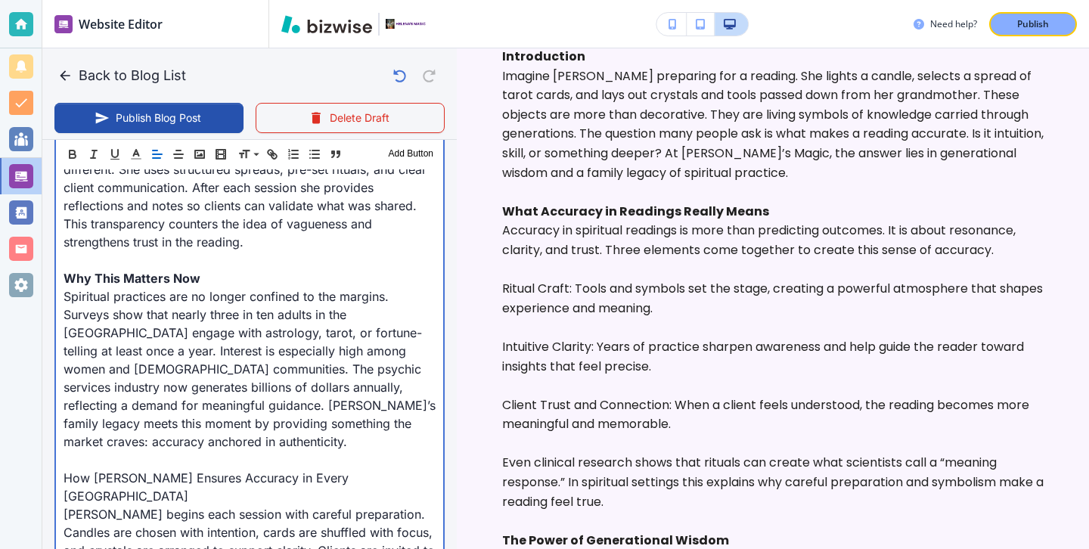
click at [171, 469] on p "How Helena Ensures Accuracy in Every Reading" at bounding box center [250, 487] width 372 height 36
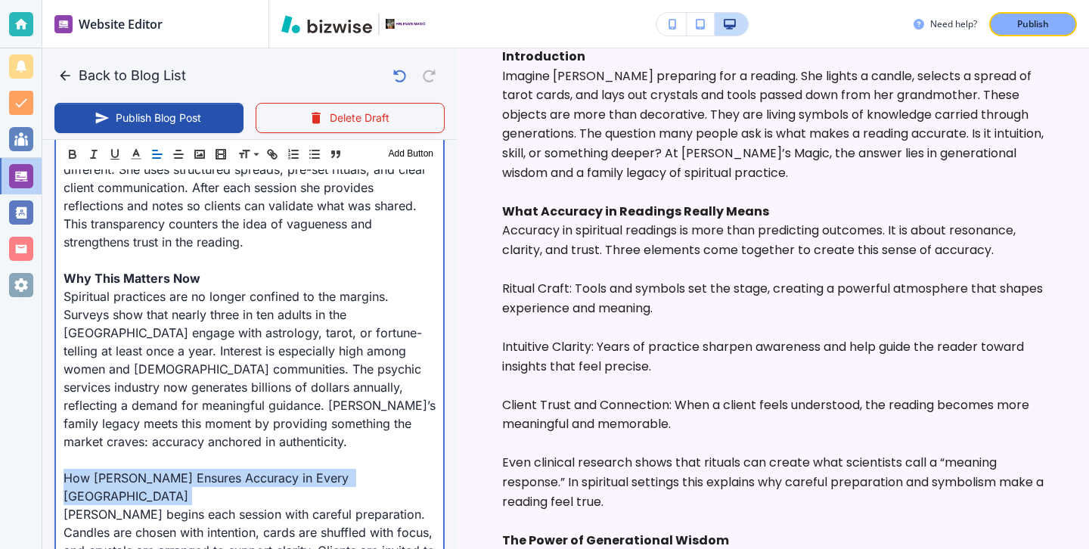
click at [171, 469] on p "How Helena Ensures Accuracy in Every Reading" at bounding box center [250, 487] width 372 height 36
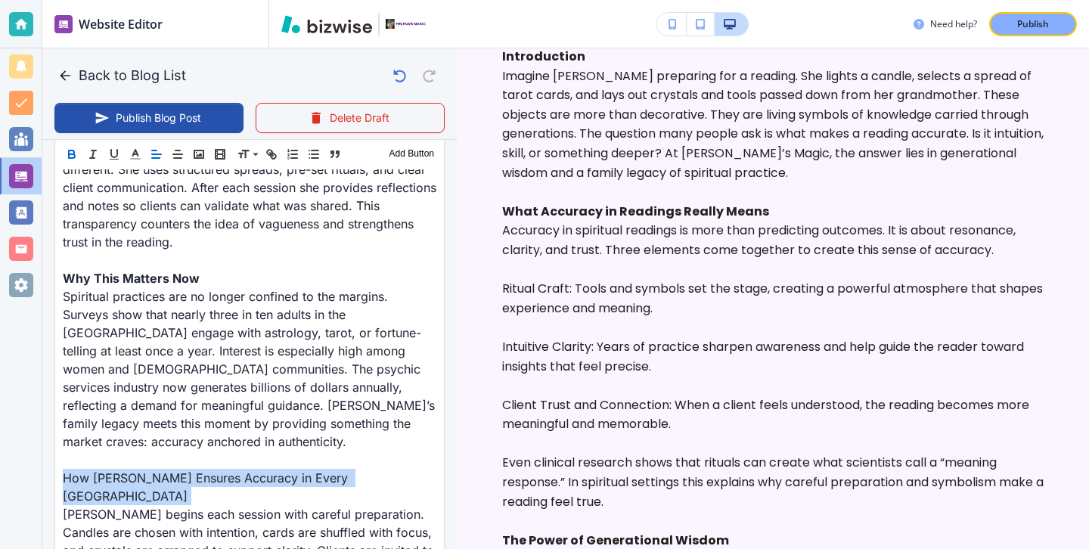
click at [76, 152] on icon "button" at bounding box center [72, 154] width 14 height 14
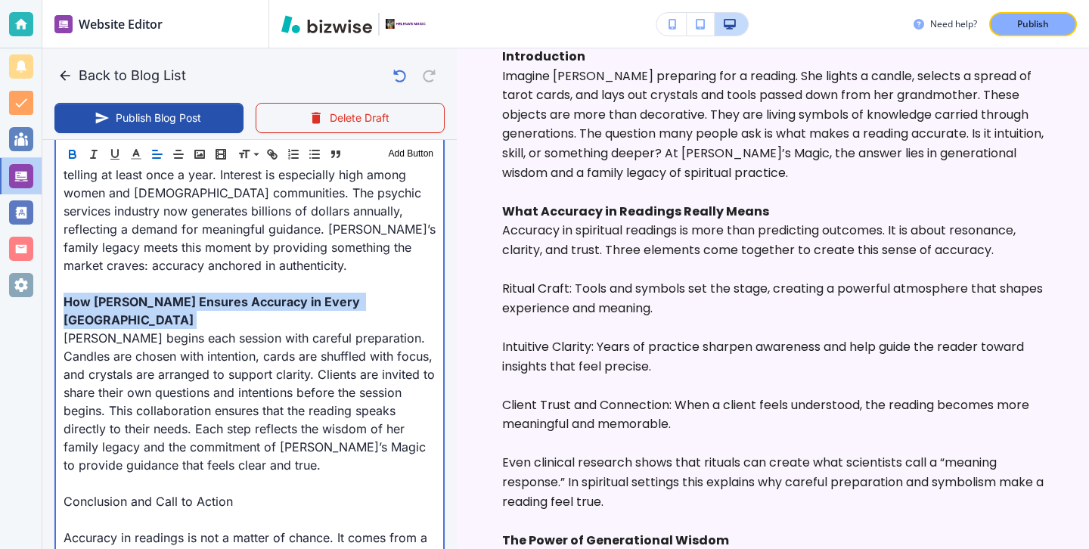
scroll to position [1755, 0]
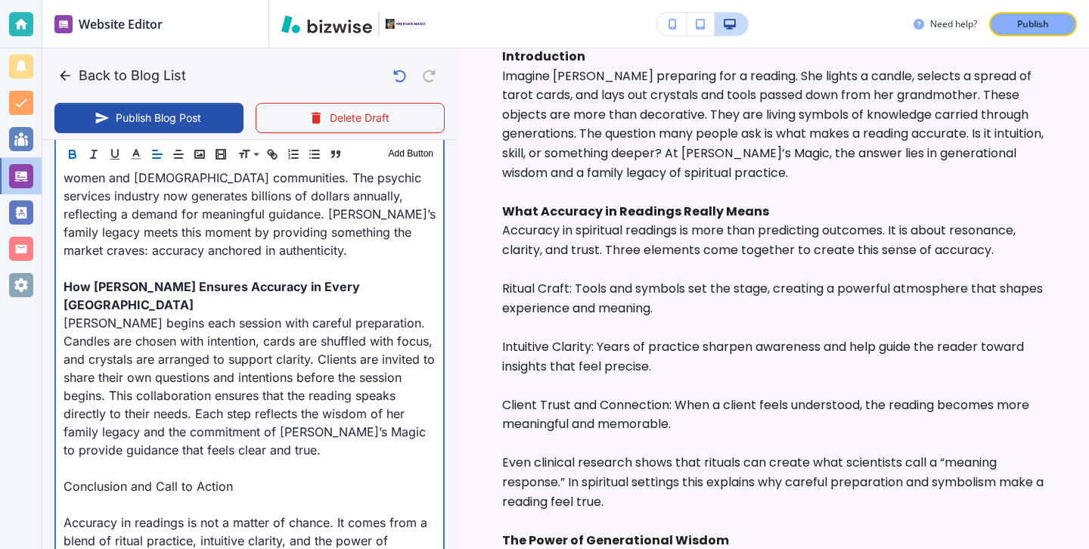
click at [118, 495] on p at bounding box center [250, 504] width 372 height 18
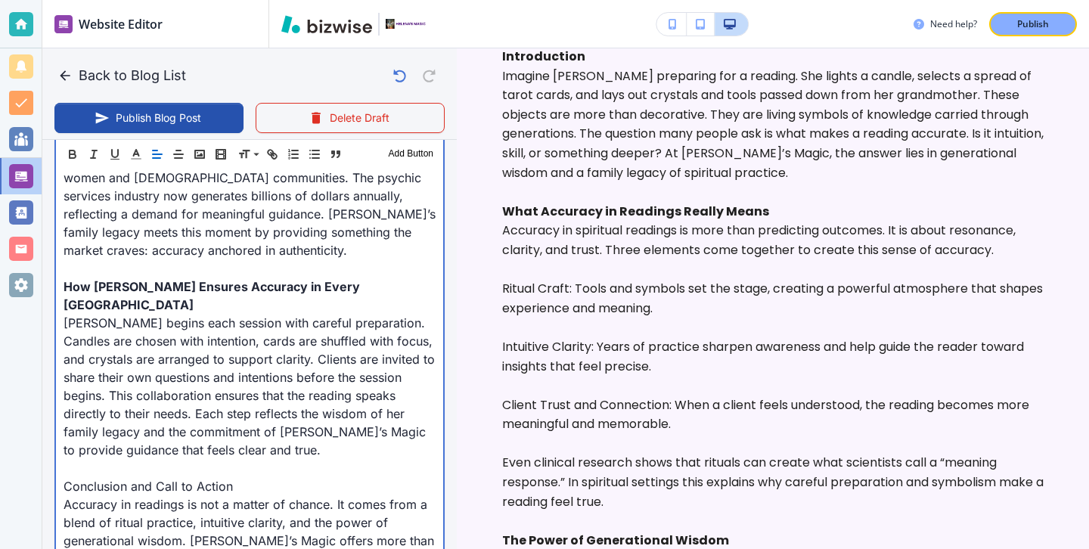
click at [119, 477] on p "Conclusion and Call to Action" at bounding box center [250, 486] width 372 height 18
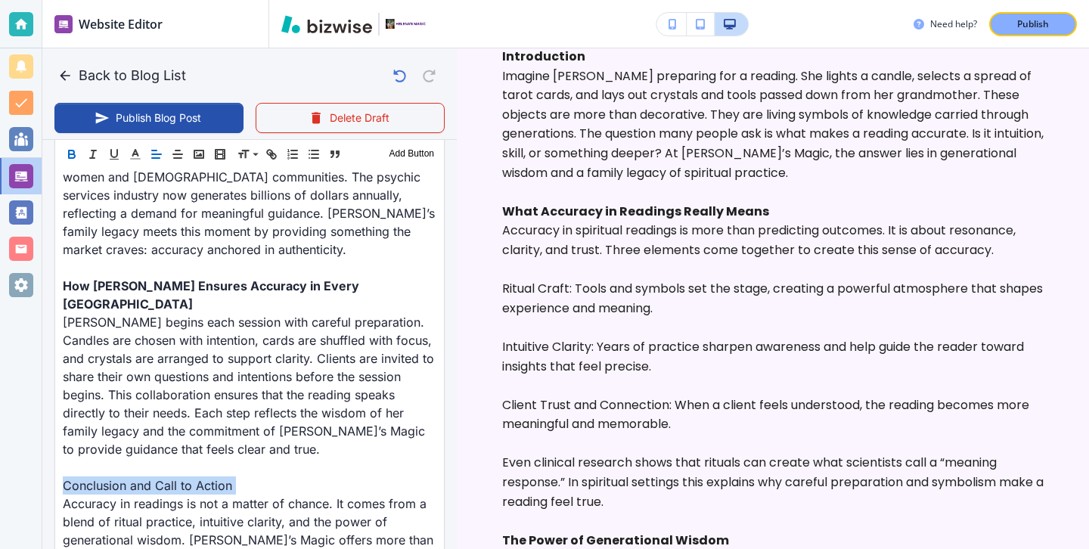
click at [79, 157] on button "button" at bounding box center [71, 154] width 21 height 18
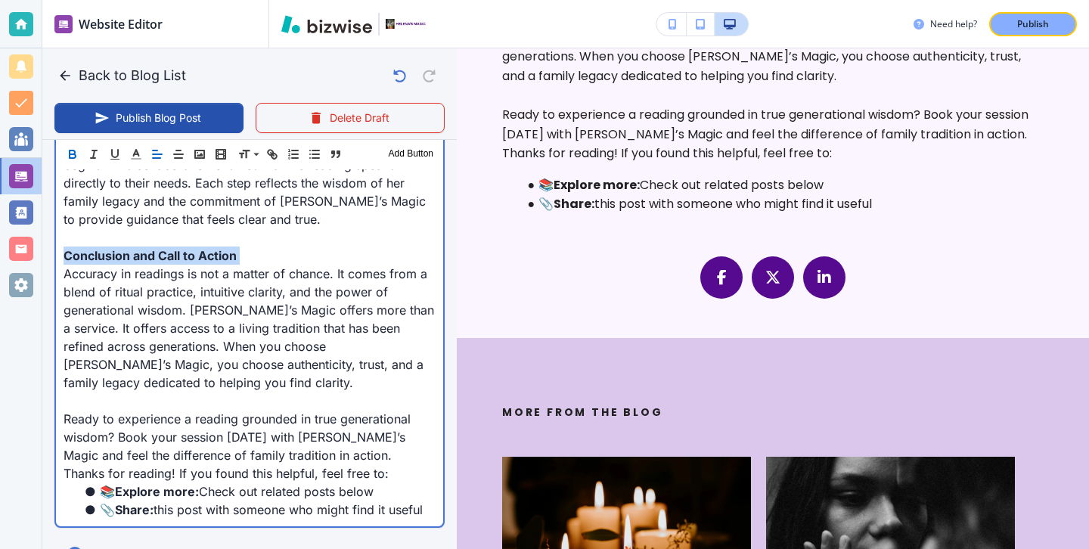
scroll to position [2263, 0]
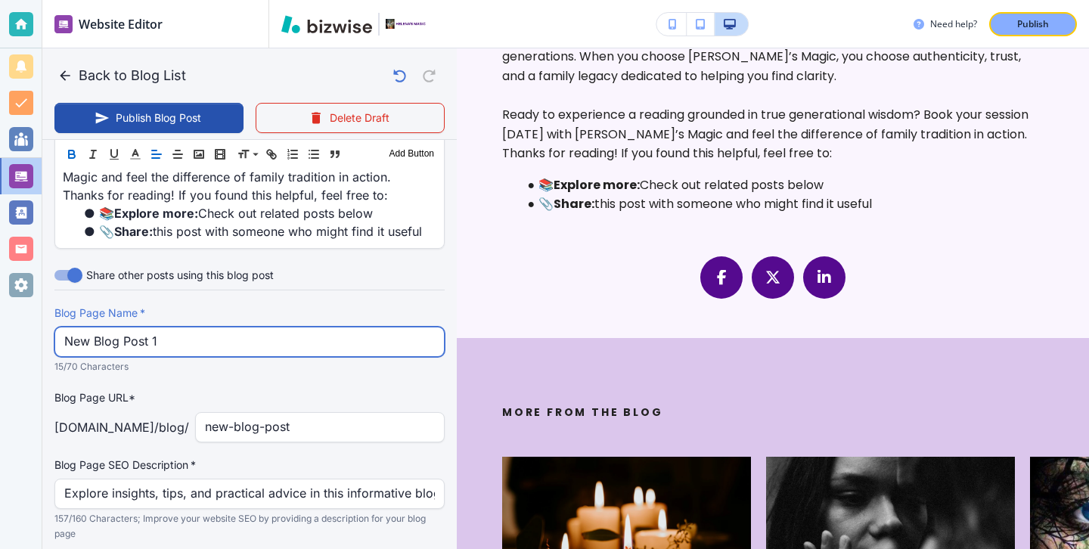
click at [299, 327] on input "New Blog Post 1" at bounding box center [249, 341] width 370 height 29
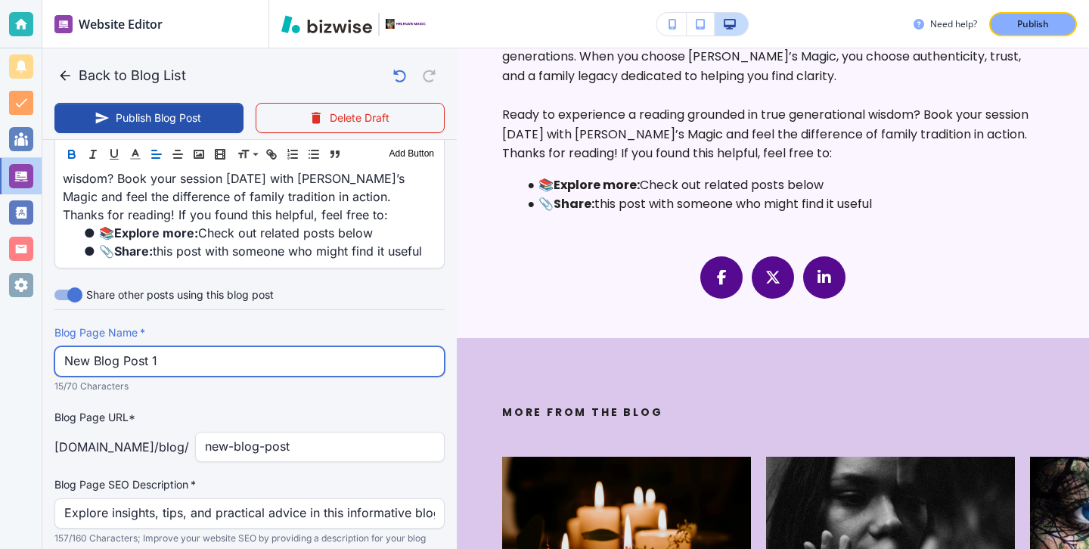
click at [299, 347] on input "New Blog Post 1" at bounding box center [249, 361] width 370 height 29
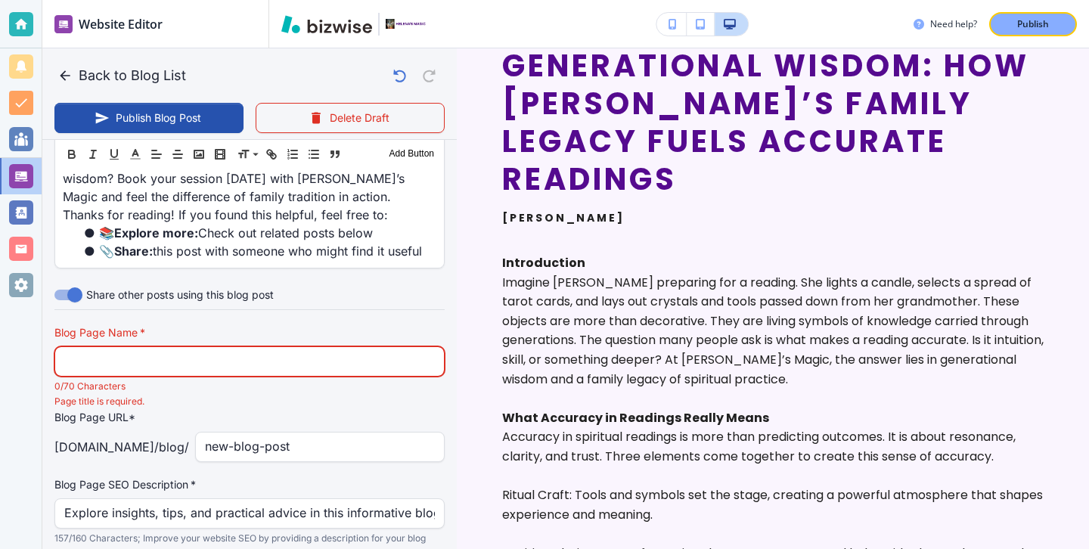
scroll to position [232, 0]
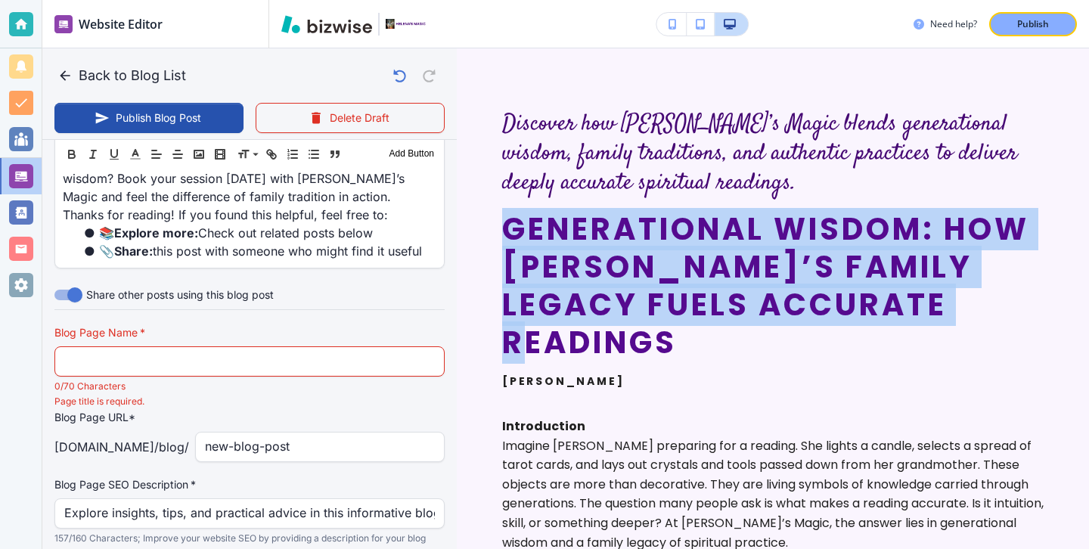
drag, startPoint x: 508, startPoint y: 228, endPoint x: 982, endPoint y: 315, distance: 482.0
click at [982, 315] on h2 "Generational Wisdom: How Helena’s Family Legacy Fuels Accurate Readings" at bounding box center [772, 285] width 541 height 151
copy h2 "Generational Wisdom: How Helena’s Family Legacy Fuels Accurate Readings"
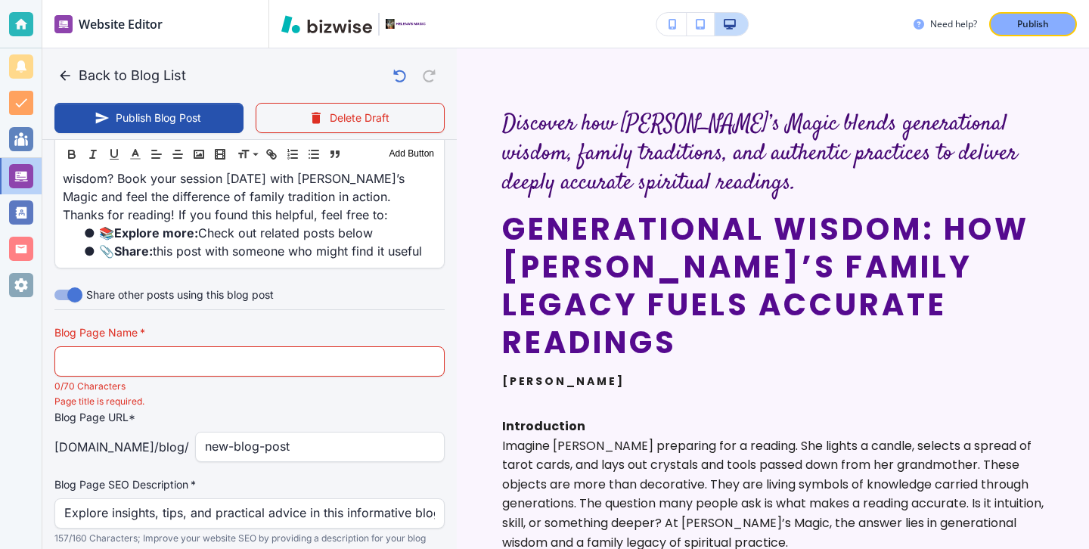
click at [426, 347] on input "text" at bounding box center [249, 361] width 370 height 29
paste input "Generational Wisdom: How Helena’s Family Legacy Fuels Accurate Reading"
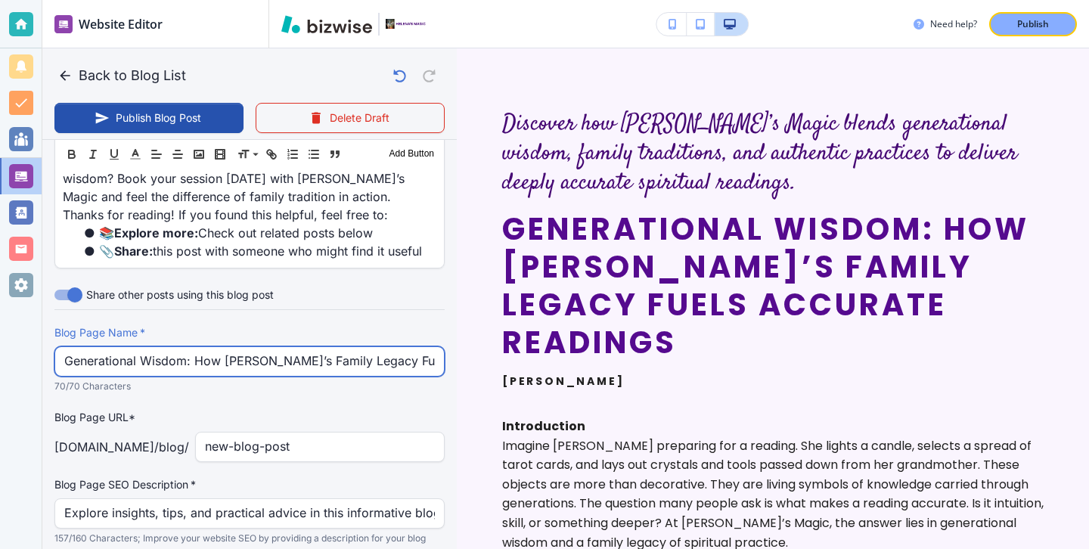
scroll to position [0, 60]
type input "Generational Wisdom: How Helena’s Family Legacy Fuels Accurate Reading"
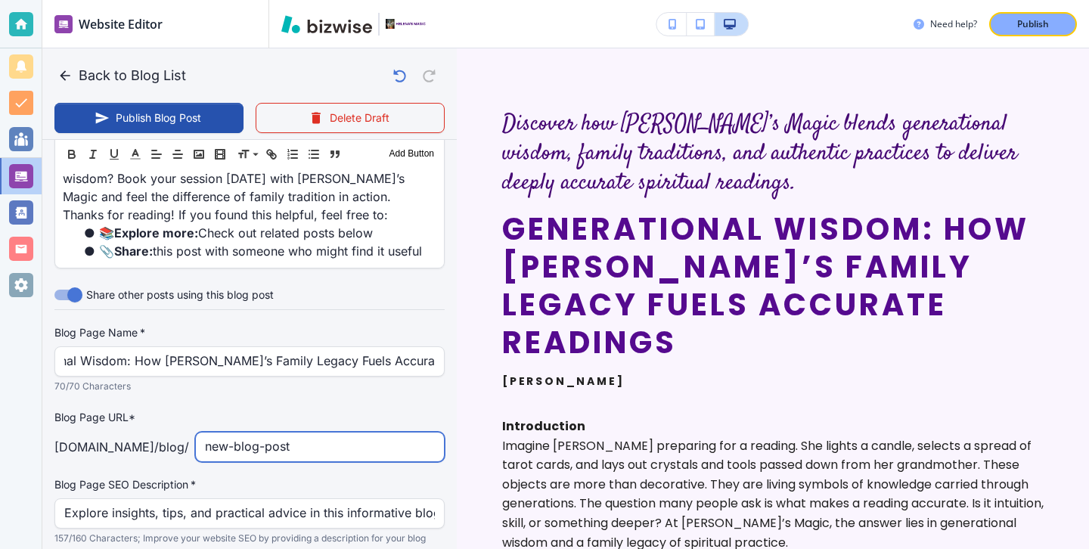
scroll to position [0, 0]
click at [335, 432] on input "new-blog-post" at bounding box center [320, 446] width 230 height 29
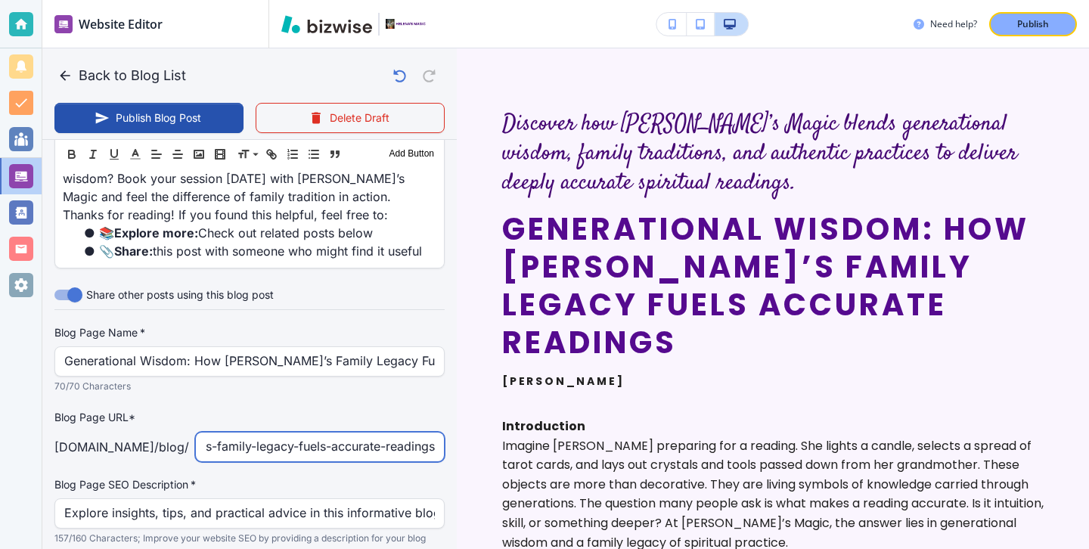
type input "generational-wisdom-how-helenas-family-legacy-fuels-accurate-readings"
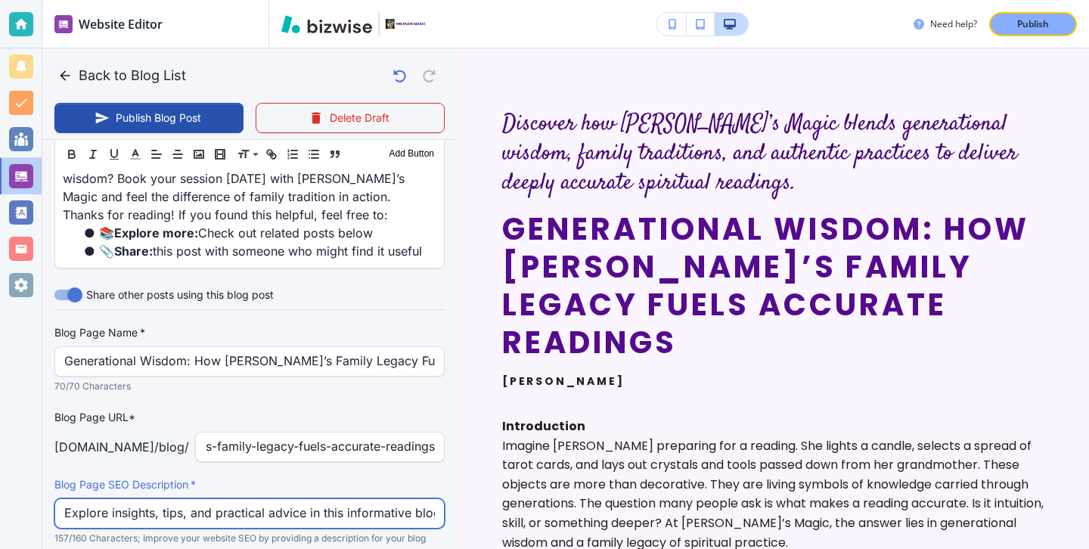
click at [279, 499] on input "Explore insights, tips, and practical advice in this informative blog post. Dis…" at bounding box center [249, 513] width 370 height 29
type input "Explore insights, tips, and practical in this informative blog post. Discover v…"
click at [279, 499] on input "Explore insights, tips, and practical in this informative blog post. Discover v…" at bounding box center [249, 513] width 370 height 29
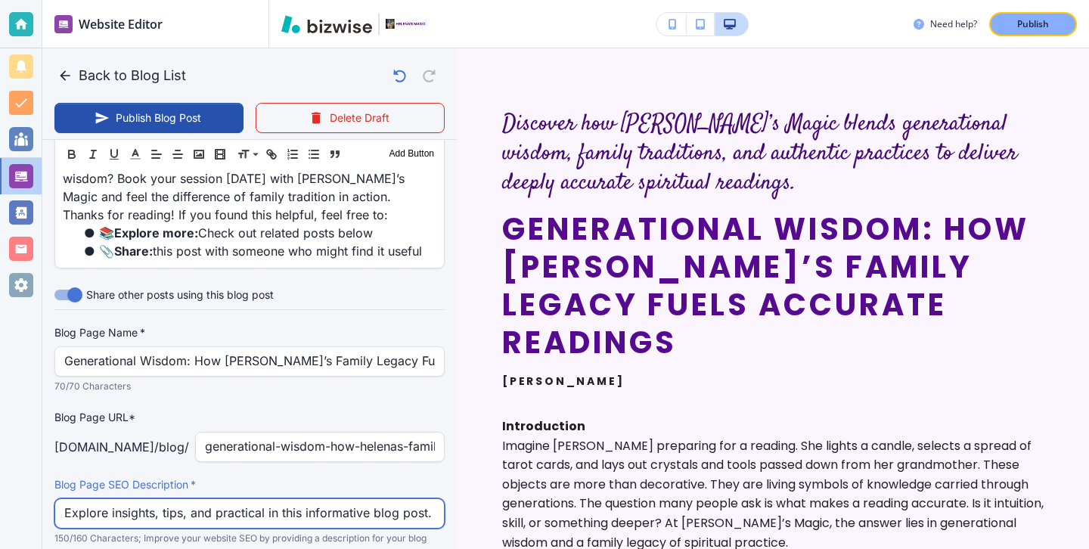
click at [279, 499] on input "Explore insights, tips, and practical in this informative blog post. Discover v…" at bounding box center [249, 513] width 370 height 29
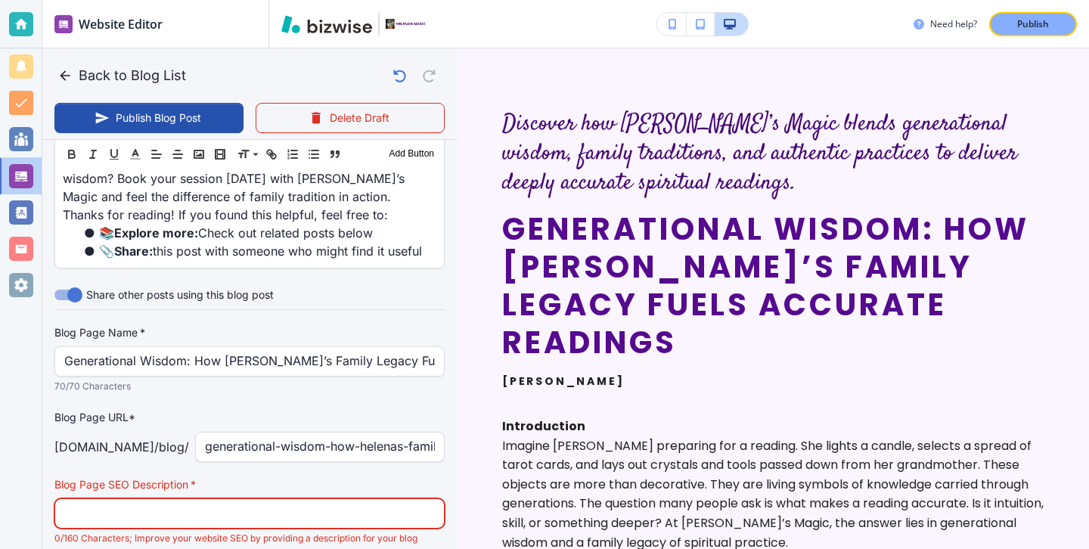
paste input "Discover how Helena’s Magic blends generational wisdom, family traditions, and …"
type input "Sep 22, 2025 03:26 PM"
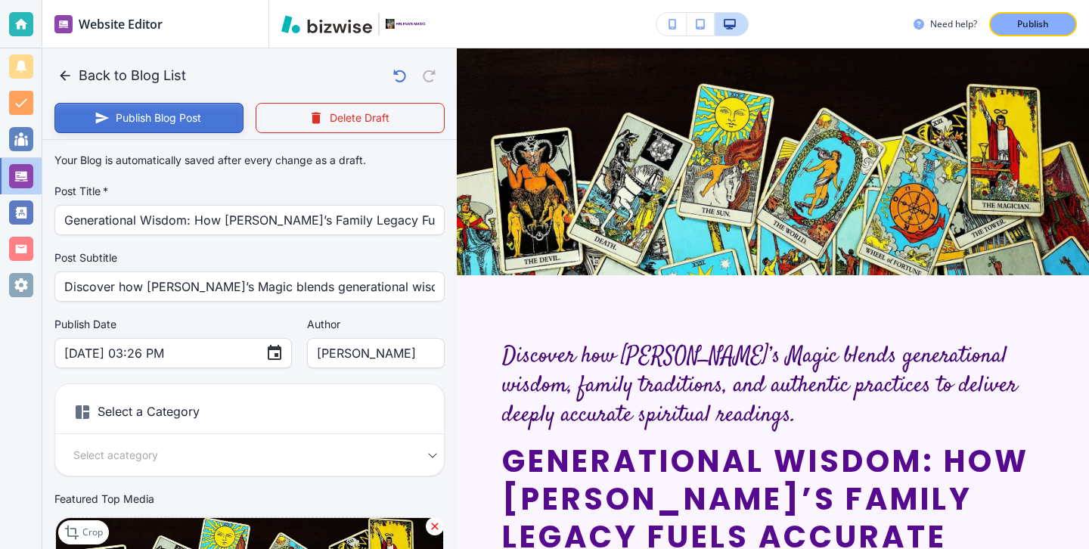
type input "Discover how Helena’s Magic blends generational wisdom, family traditions, and …"
click at [183, 116] on button "Publish Blog Post" at bounding box center [148, 118] width 189 height 30
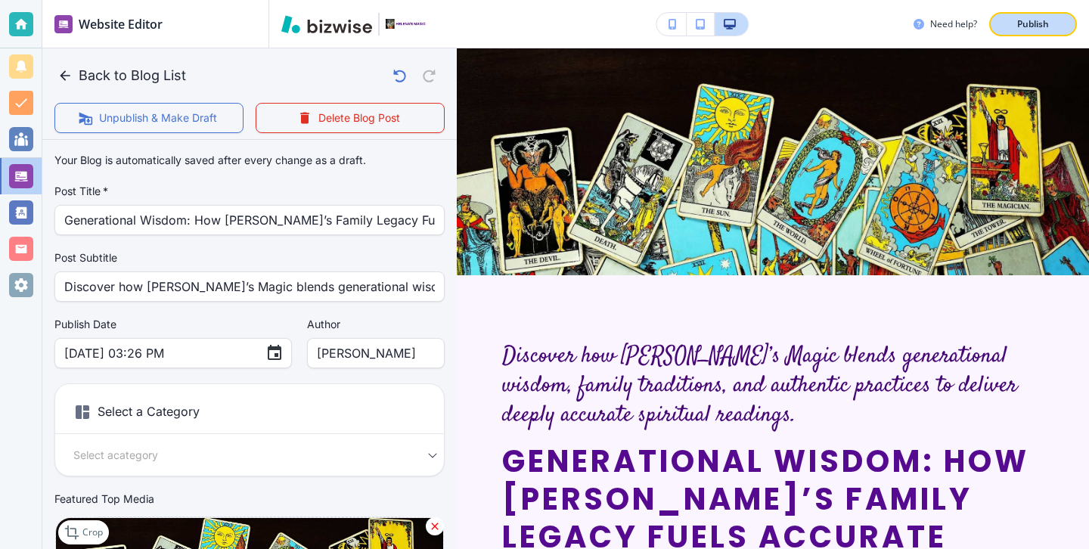
click at [1070, 23] on button "Publish" at bounding box center [1033, 24] width 88 height 24
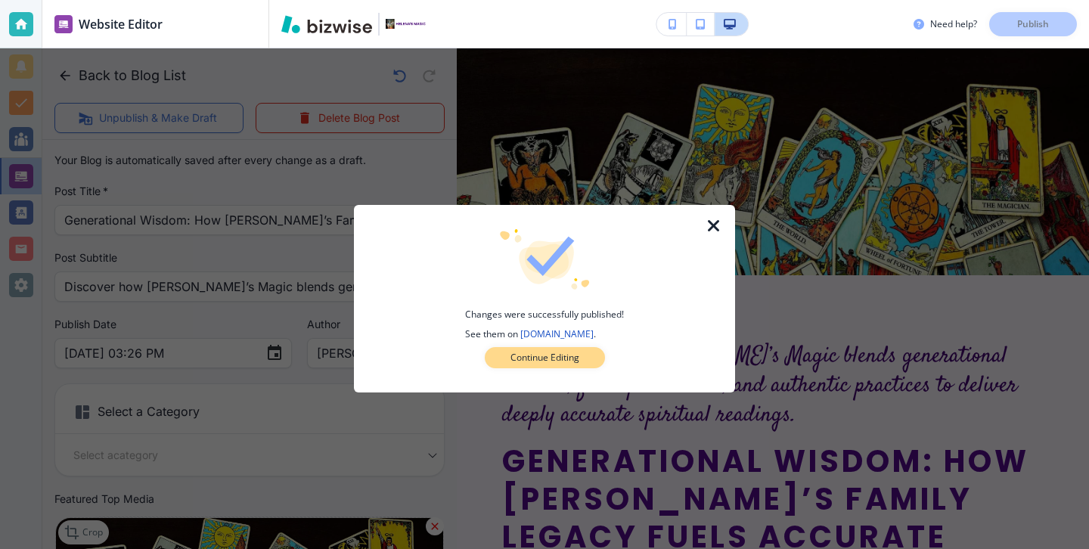
click at [575, 364] on p "Continue Editing" at bounding box center [544, 358] width 69 height 14
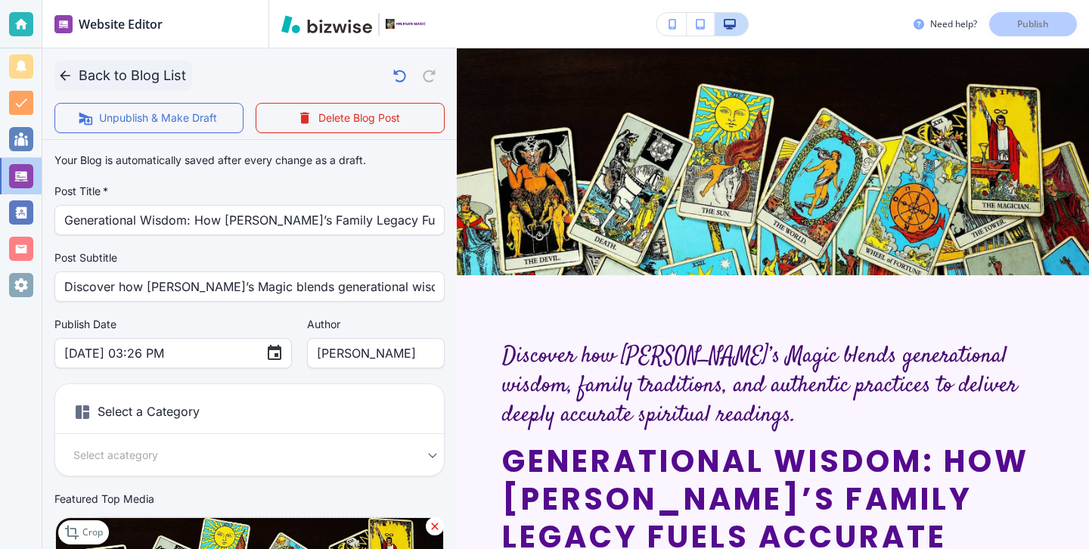
click at [66, 79] on icon "button" at bounding box center [64, 75] width 15 height 15
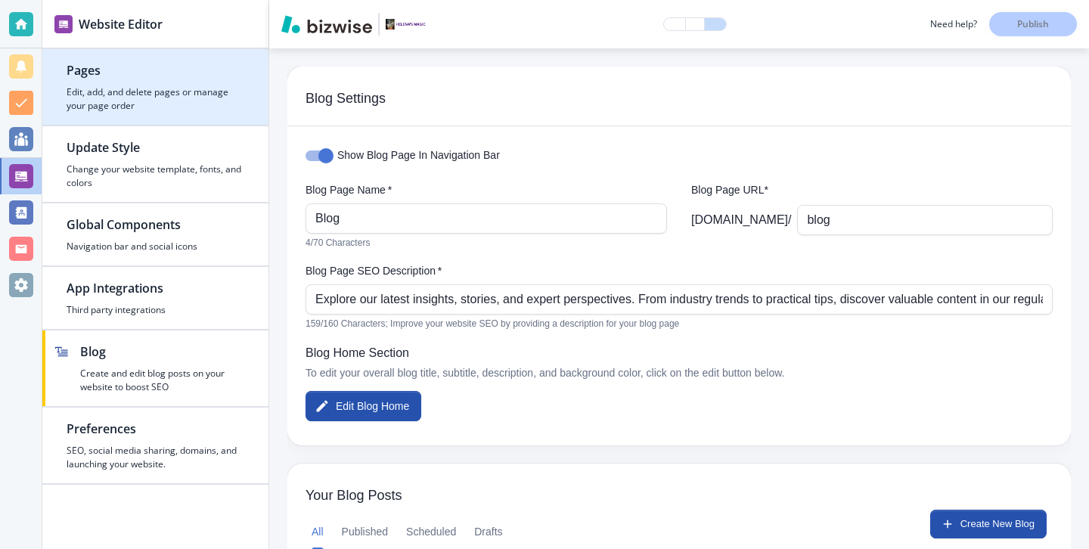
click at [191, 83] on div "button" at bounding box center [156, 82] width 178 height 6
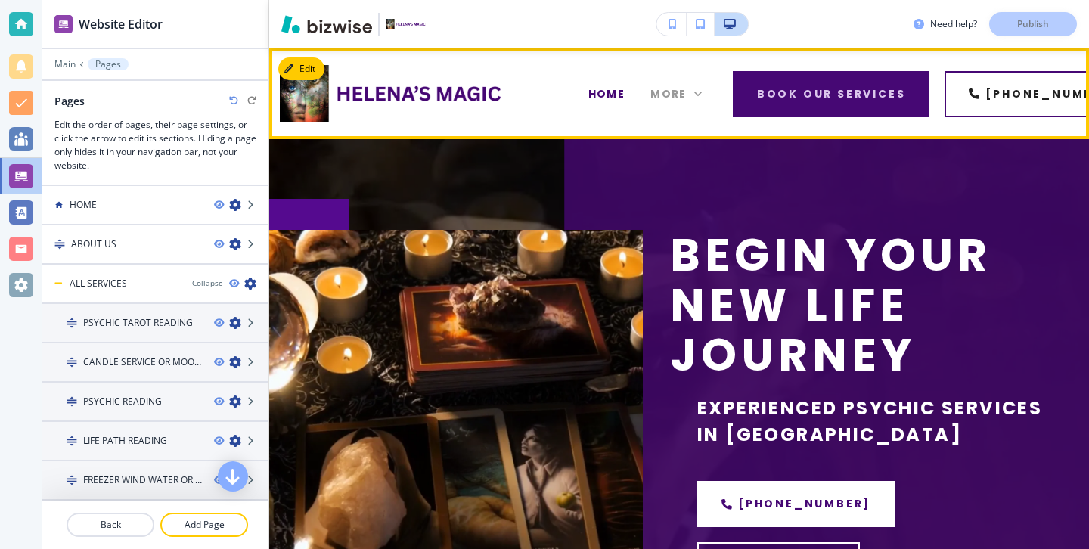
click at [668, 89] on span "More" at bounding box center [668, 94] width 36 height 16
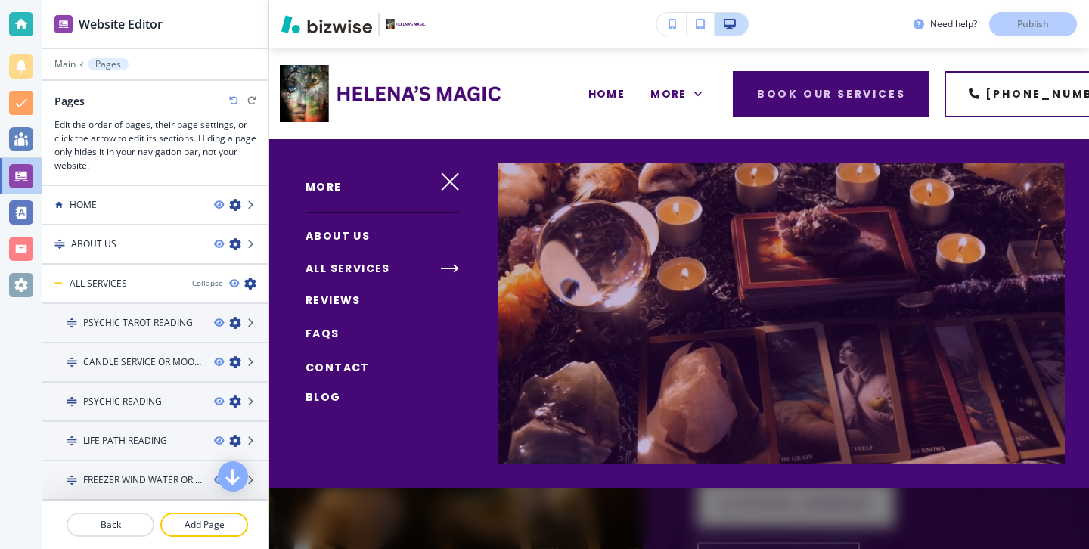
click at [336, 388] on link "Blog" at bounding box center [323, 397] width 36 height 25
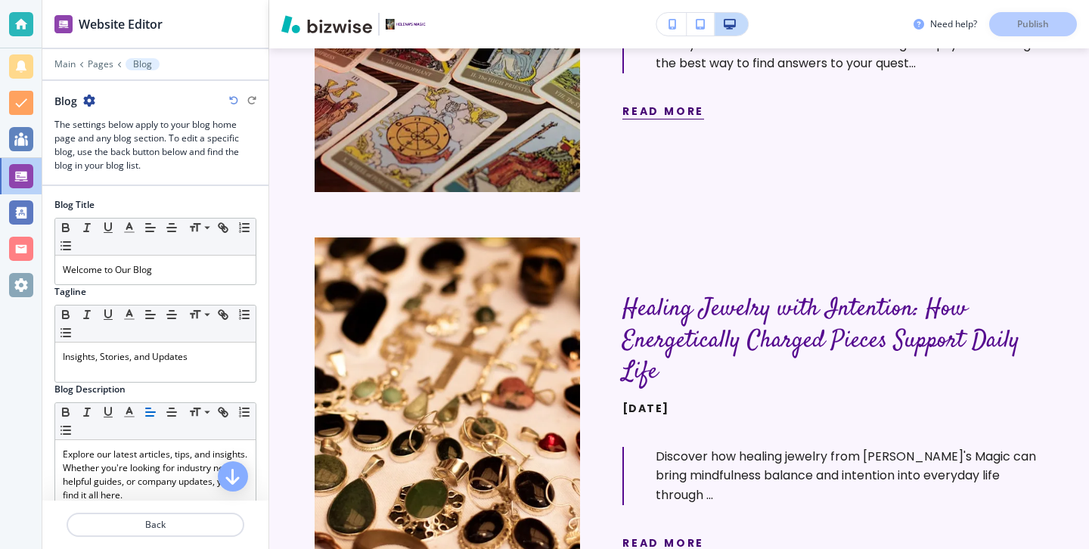
scroll to position [1387, 0]
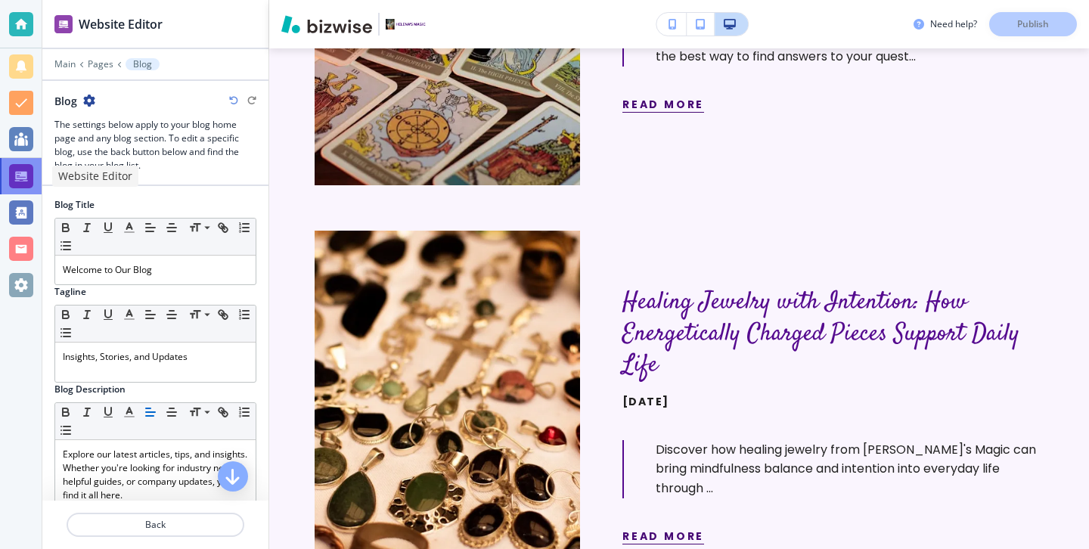
click at [19, 176] on div at bounding box center [21, 176] width 24 height 24
click at [5, 17] on div at bounding box center [21, 24] width 42 height 48
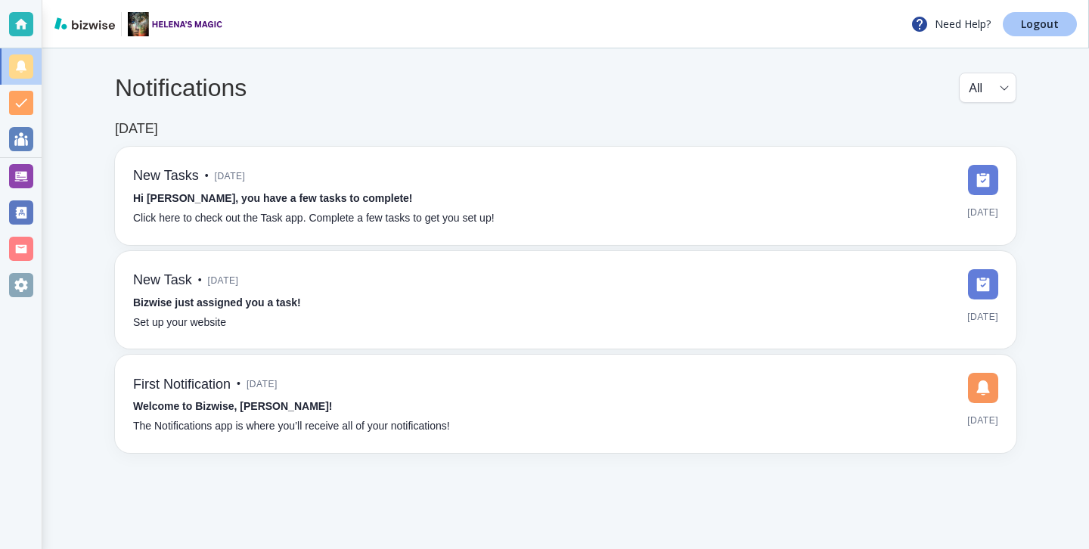
click at [1064, 24] on link "Logout" at bounding box center [1040, 24] width 74 height 24
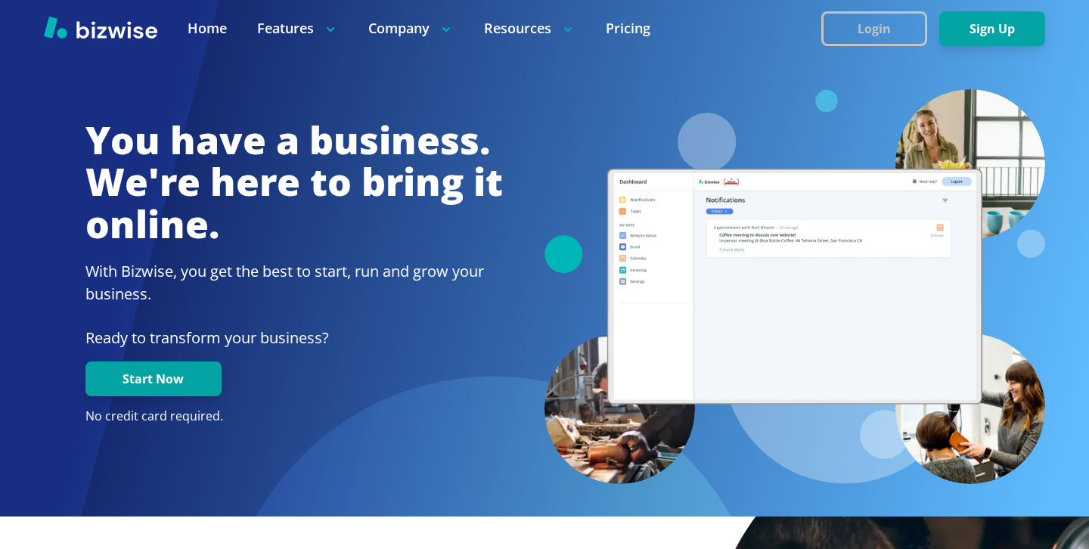
click at [853, 20] on button "Login" at bounding box center [874, 28] width 106 height 35
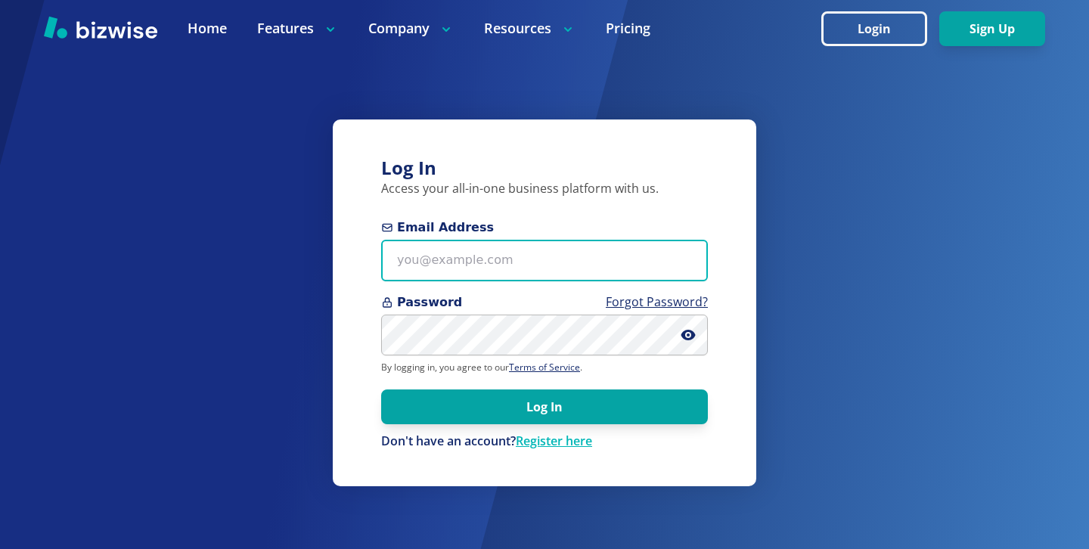
click at [567, 252] on input "Email Address" at bounding box center [544, 261] width 327 height 42
paste input "[EMAIL_ADDRESS][DOMAIN_NAME]"
type input "[EMAIL_ADDRESS][DOMAIN_NAME]"
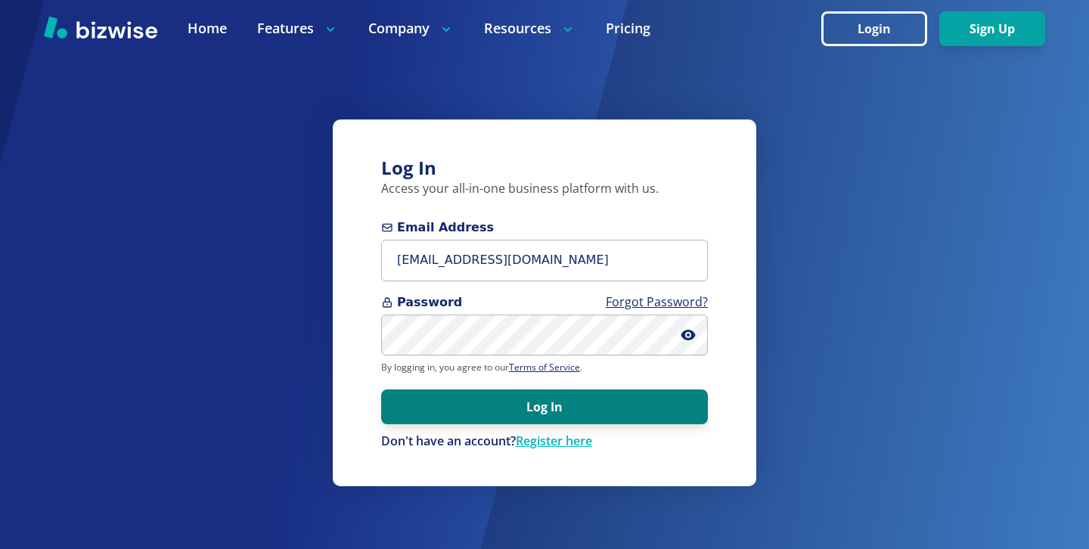
click at [573, 420] on button "Log In" at bounding box center [544, 406] width 327 height 35
